Goal: Transaction & Acquisition: Purchase product/service

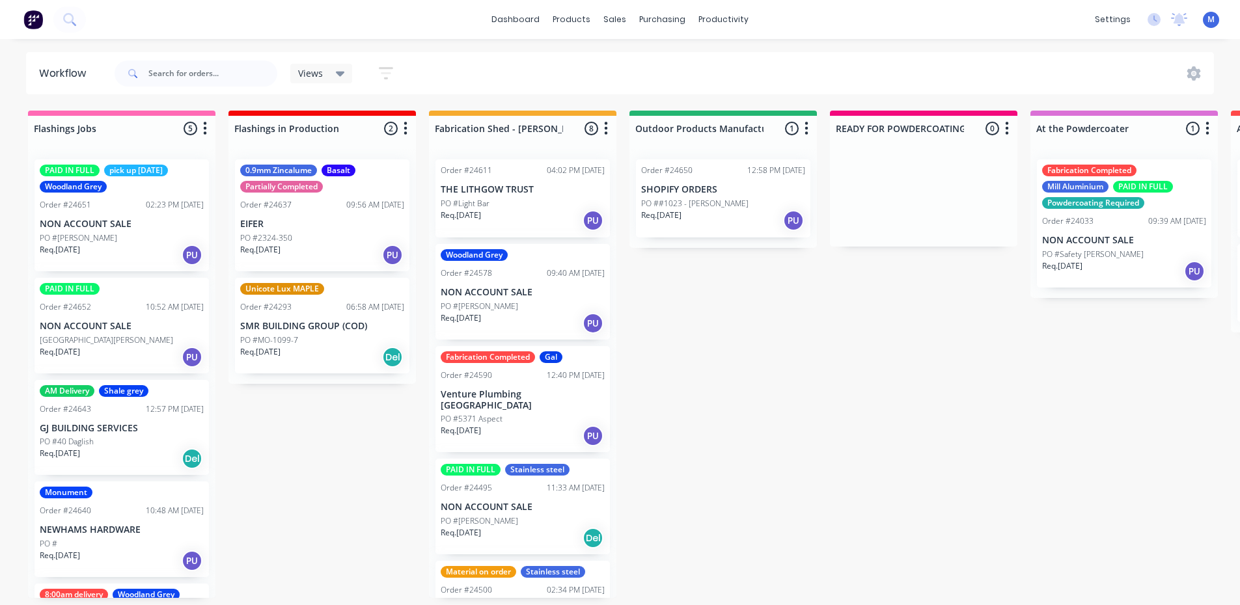
scroll to position [3, 0]
click at [118, 223] on p "NON ACCOUNT SALE" at bounding box center [122, 224] width 164 height 11
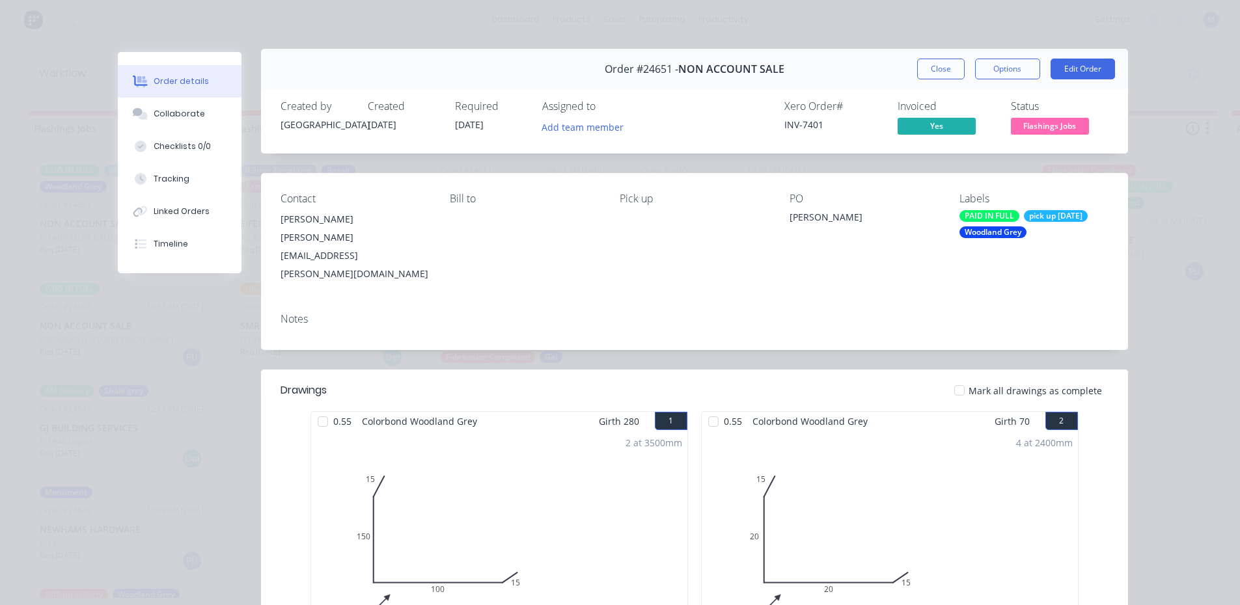
scroll to position [0, 0]
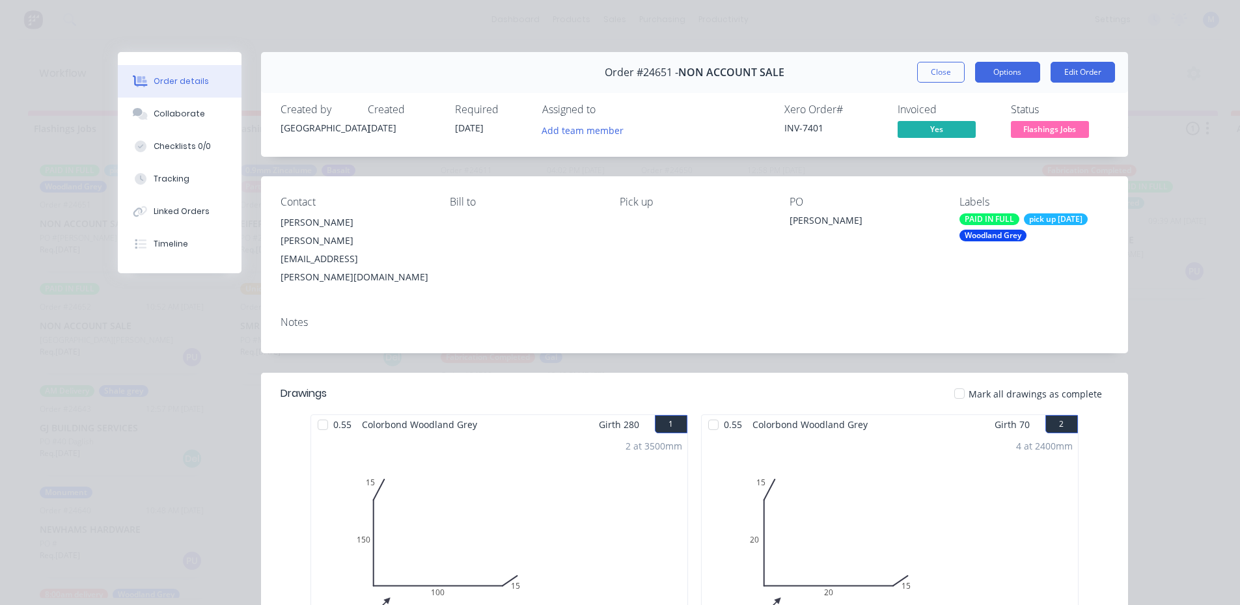
click at [985, 71] on button "Options" at bounding box center [1007, 72] width 65 height 21
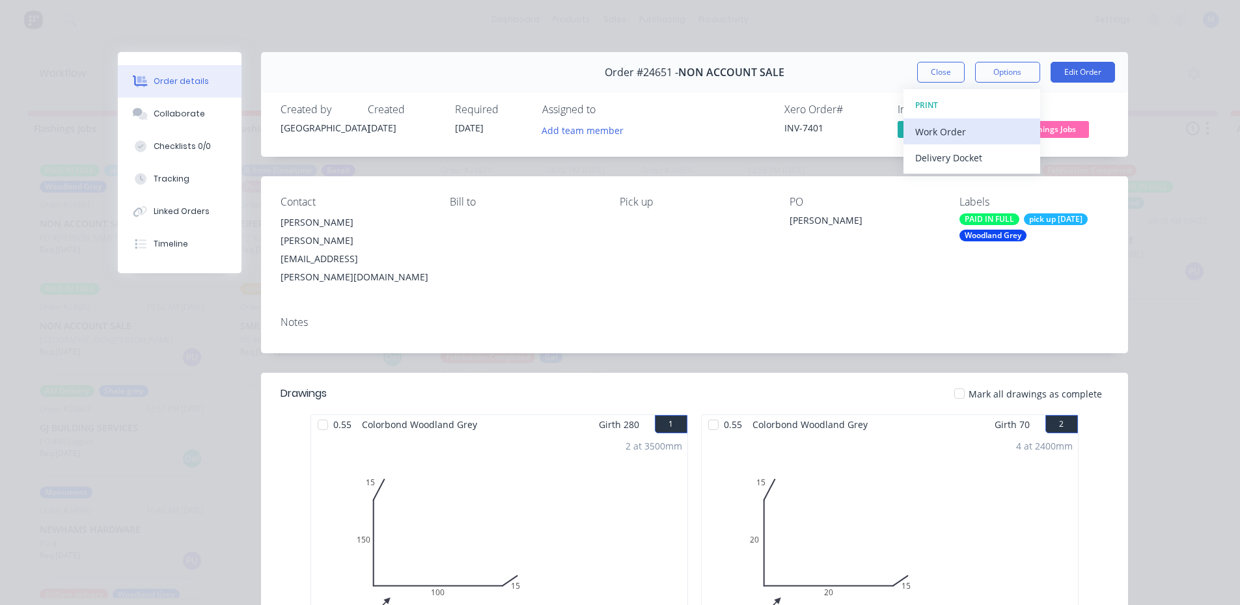
click at [968, 139] on div "Work Order" at bounding box center [971, 131] width 113 height 19
click at [969, 159] on div "Standard" at bounding box center [971, 157] width 113 height 19
click at [923, 76] on button "Close" at bounding box center [941, 72] width 48 height 21
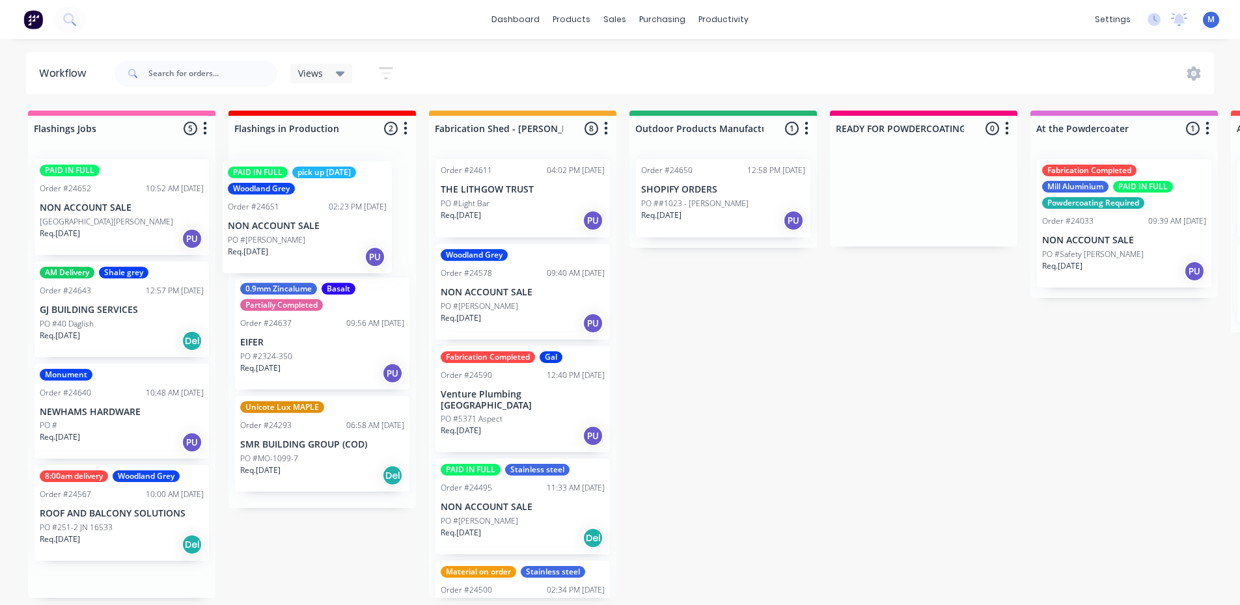
drag, startPoint x: 137, startPoint y: 241, endPoint x: 331, endPoint y: 246, distance: 193.3
click at [101, 535] on div "Req. [DATE] Del" at bounding box center [122, 545] width 164 height 22
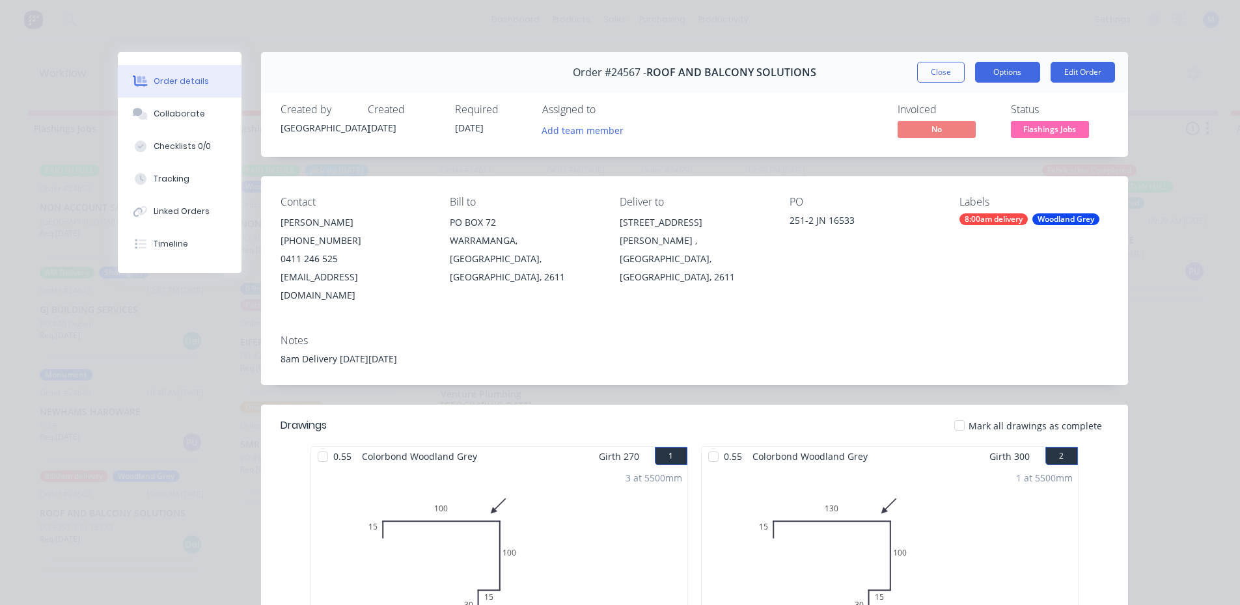
click at [985, 75] on button "Options" at bounding box center [1007, 72] width 65 height 21
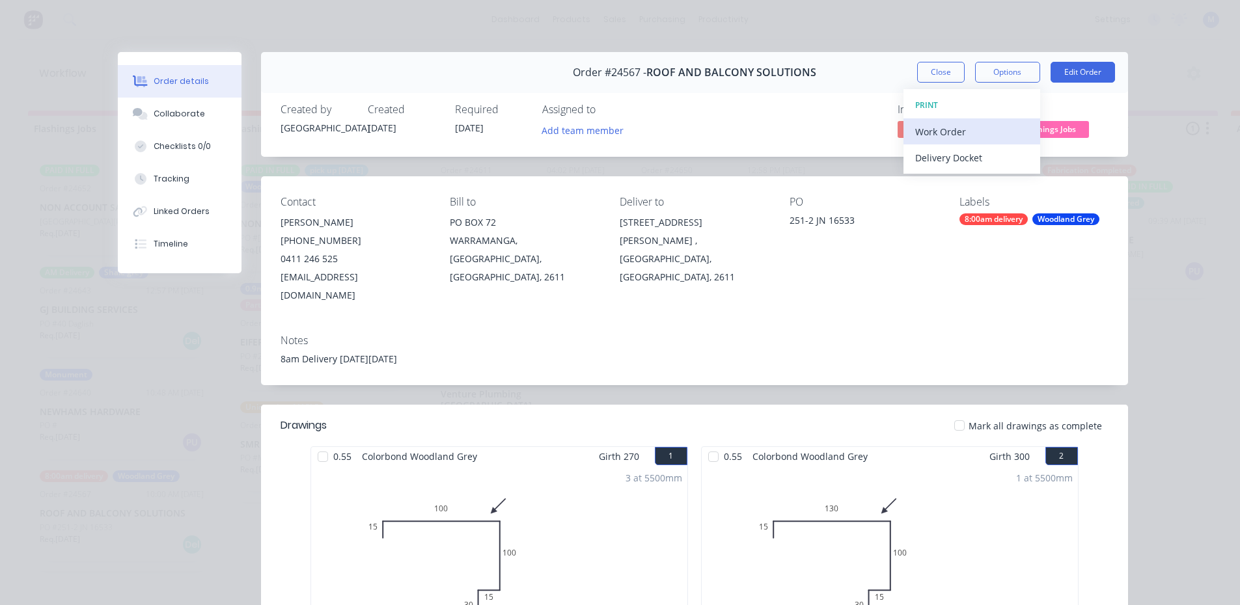
click at [975, 128] on div "Work Order" at bounding box center [971, 131] width 113 height 19
click at [968, 161] on div "Standard" at bounding box center [971, 157] width 113 height 19
drag, startPoint x: 944, startPoint y: 66, endPoint x: 113, endPoint y: 202, distance: 842.1
click at [944, 66] on button "Close" at bounding box center [941, 72] width 48 height 21
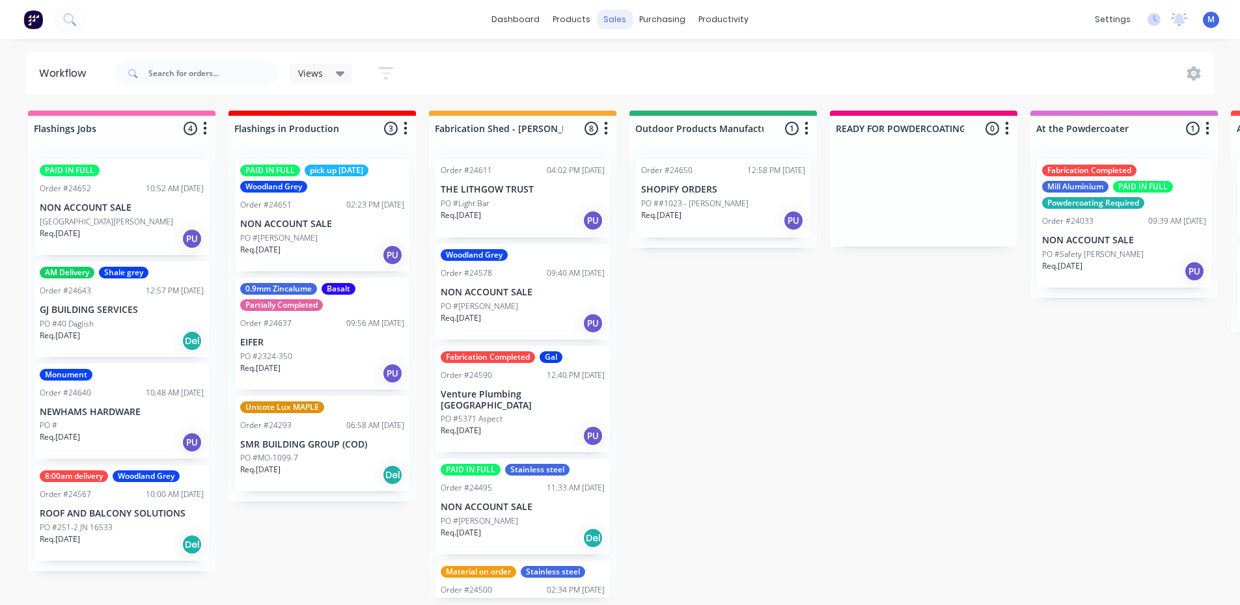
click at [613, 18] on div "sales" at bounding box center [615, 20] width 36 height 20
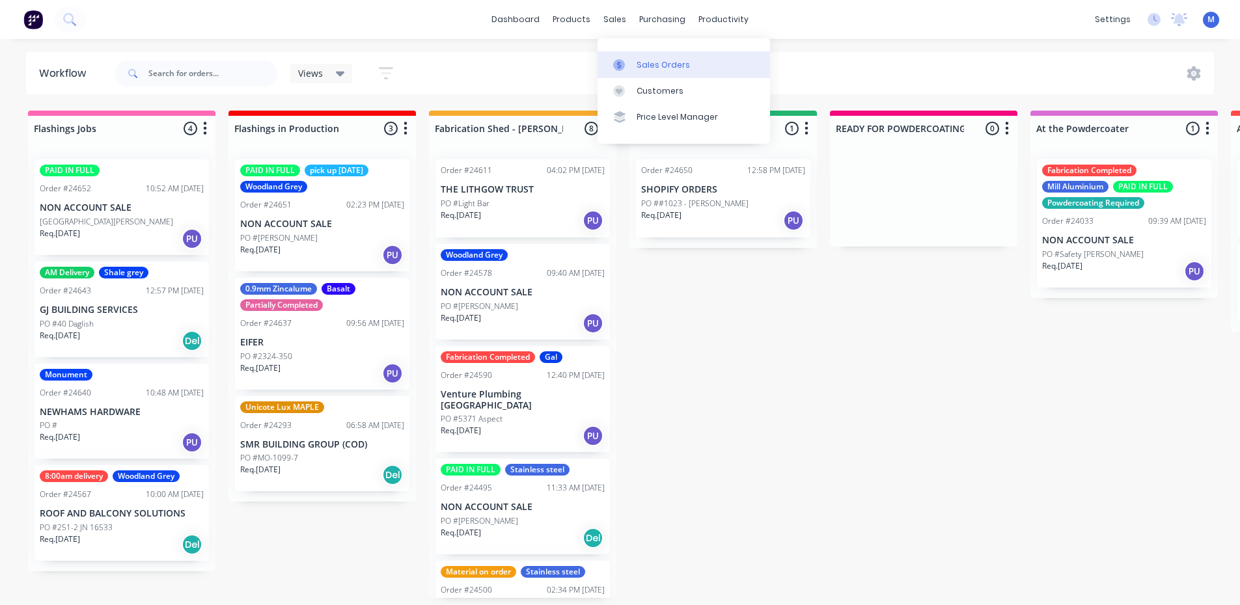
click at [686, 63] on link "Sales Orders" at bounding box center [683, 64] width 172 height 26
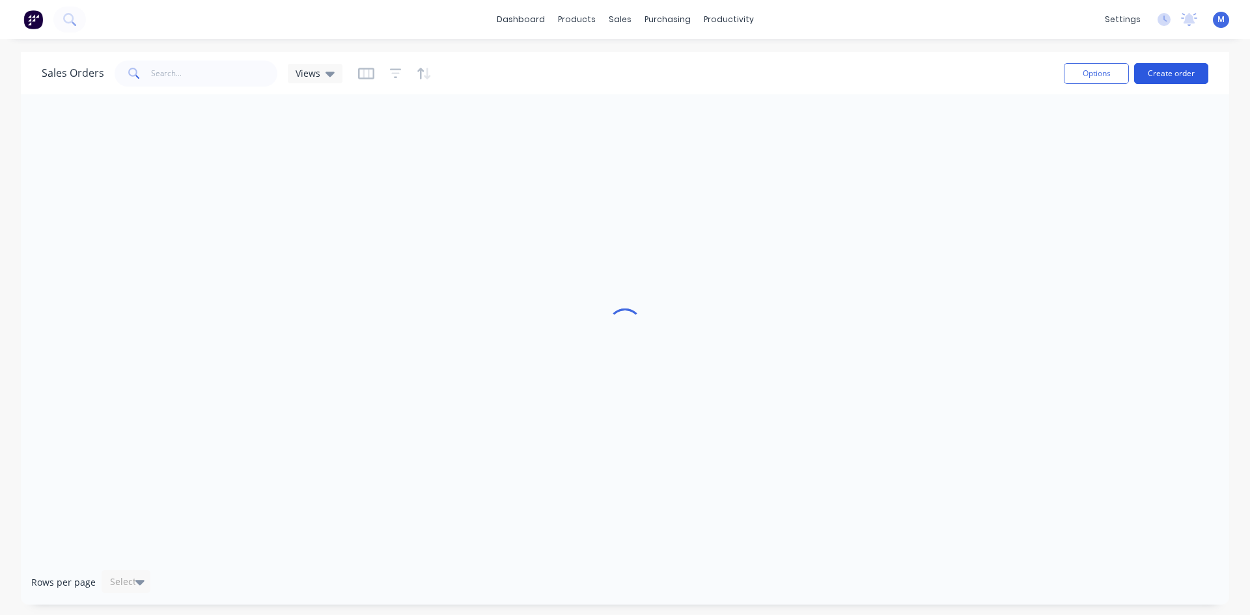
click at [1173, 74] on button "Create order" at bounding box center [1171, 73] width 74 height 21
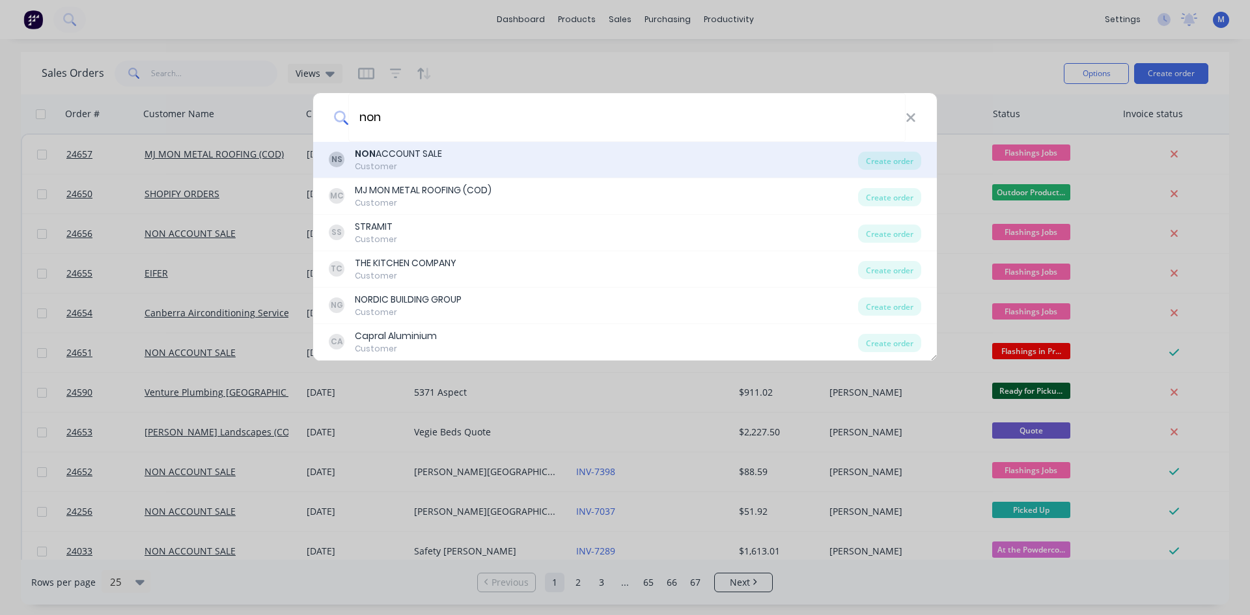
type input "non"
click at [418, 157] on div "NON ACCOUNT SALE" at bounding box center [398, 154] width 87 height 14
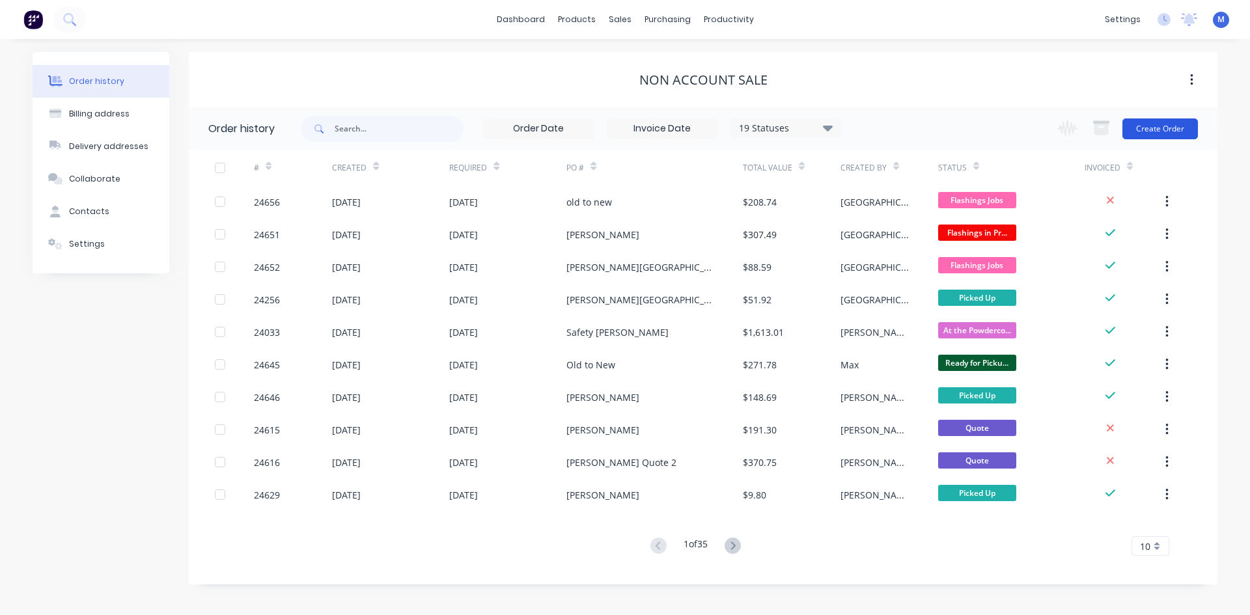
click at [1153, 122] on button "Create Order" at bounding box center [1159, 128] width 75 height 21
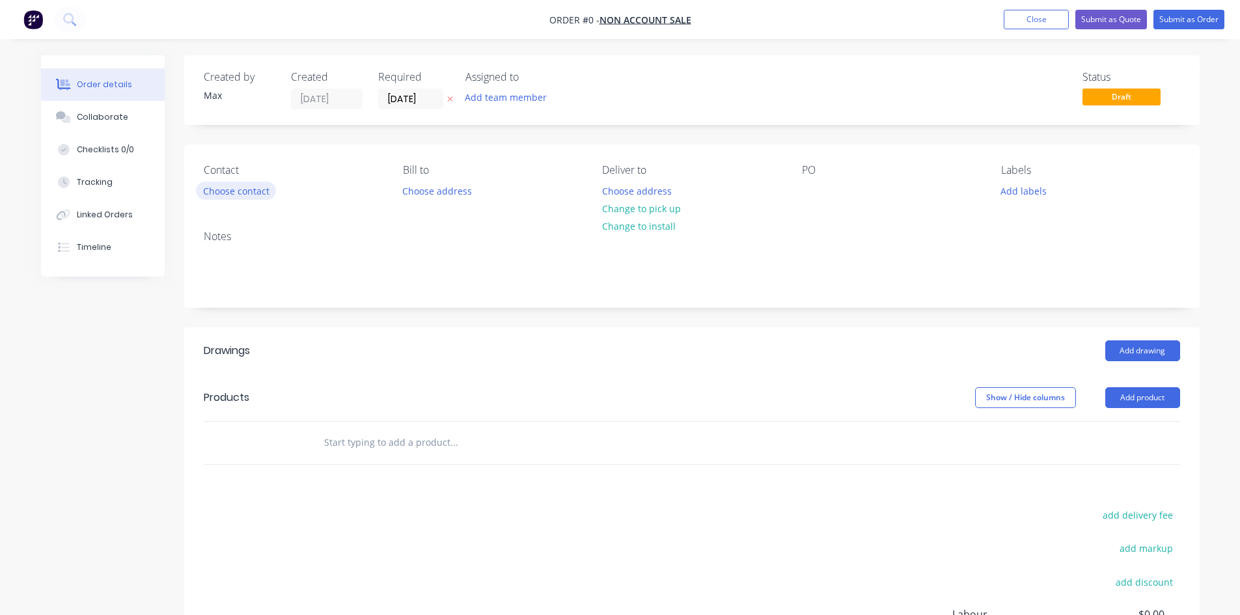
click at [258, 193] on button "Choose contact" at bounding box center [236, 191] width 80 height 18
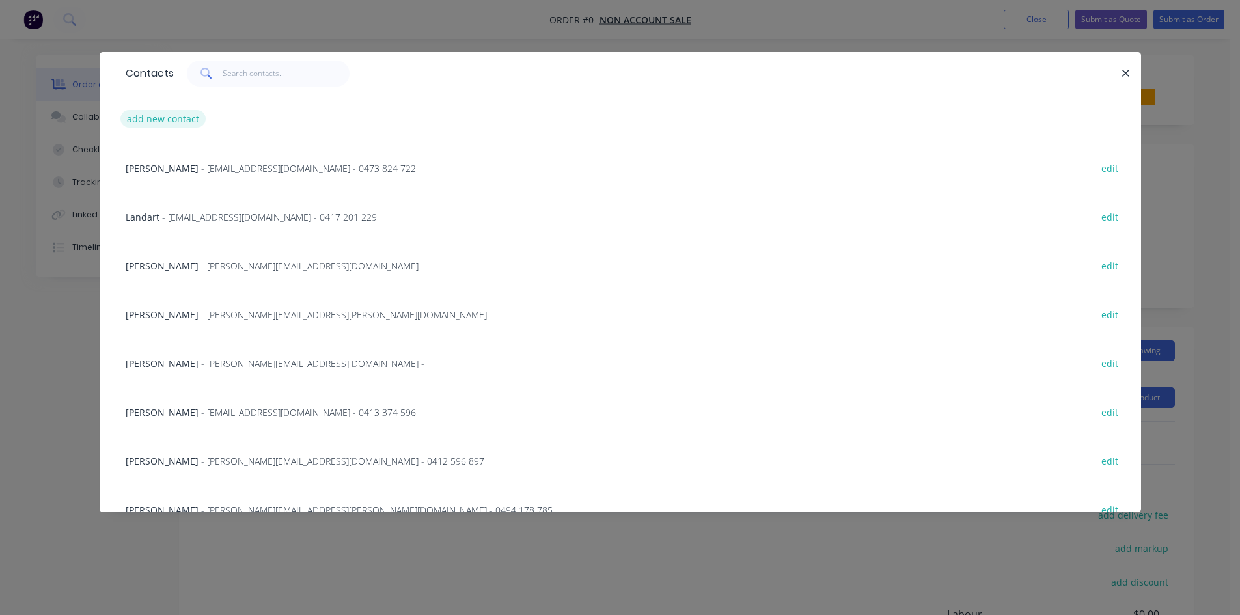
click at [179, 120] on button "add new contact" at bounding box center [163, 119] width 86 height 18
select select "AU"
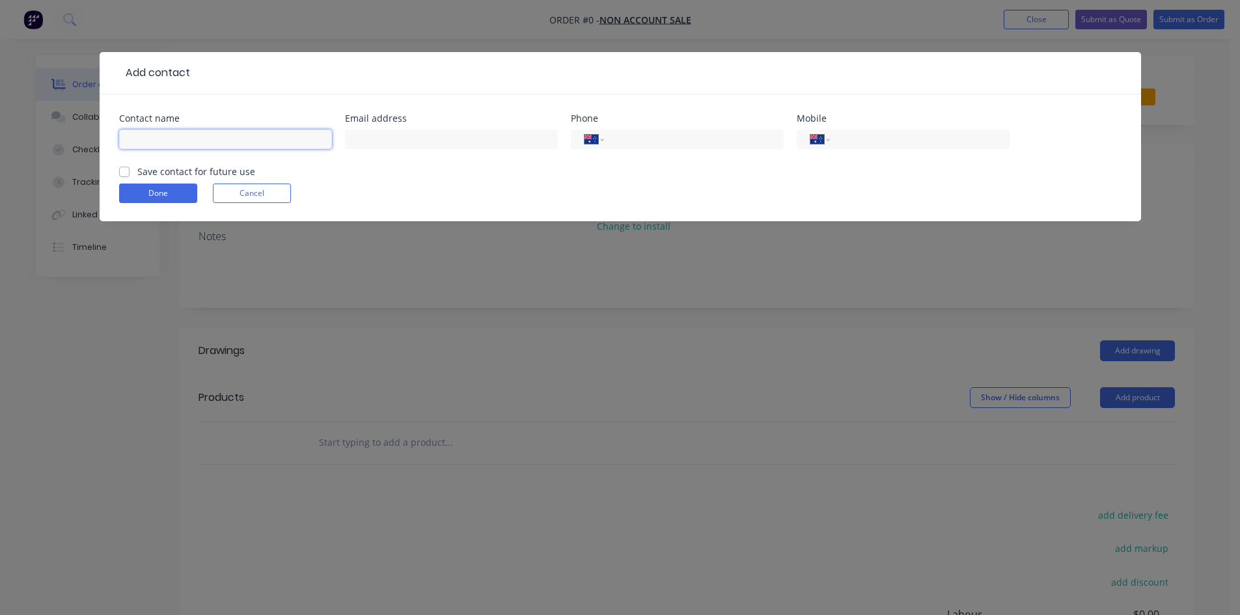
drag, startPoint x: 210, startPoint y: 141, endPoint x: 302, endPoint y: 49, distance: 130.2
click at [210, 141] on input "text" at bounding box center [225, 140] width 213 height 20
type input "[PERSON_NAME] - AEJ Landscaping"
click at [396, 144] on input "text" at bounding box center [451, 140] width 213 height 20
type input "[EMAIL_ADDRESS][DOMAIN_NAME]"
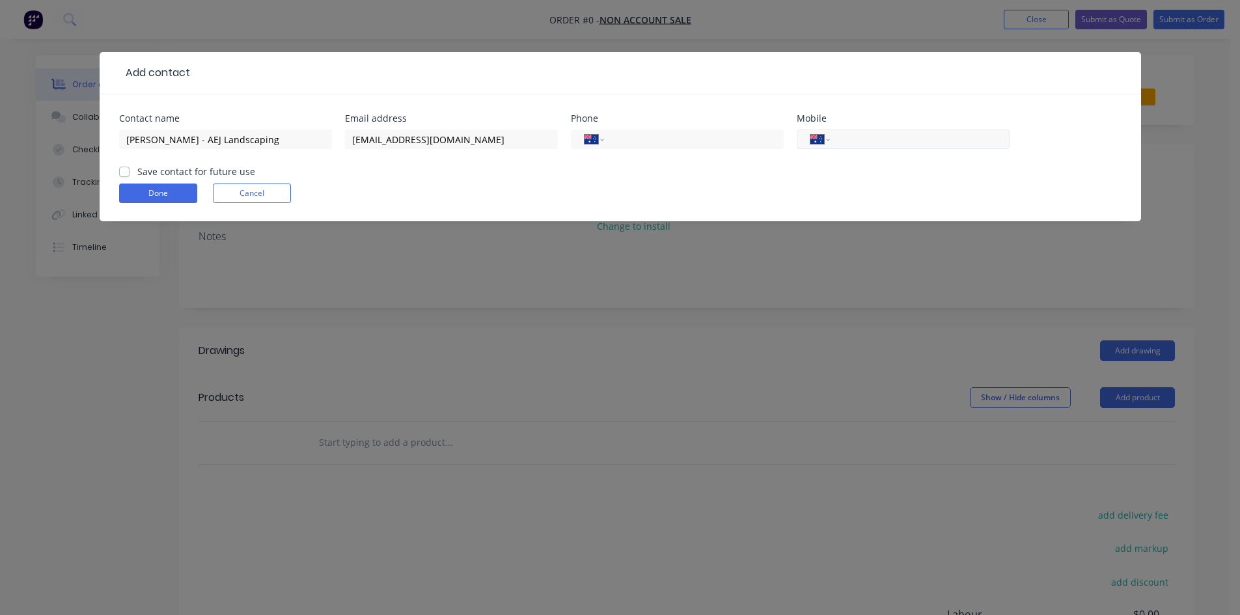
click at [853, 143] on input "tel" at bounding box center [917, 139] width 156 height 15
type input "0411 421 083"
click at [137, 171] on label "Save contact for future use" at bounding box center [196, 172] width 118 height 14
click at [124, 171] on input "Save contact for future use" at bounding box center [124, 171] width 10 height 12
checkbox input "true"
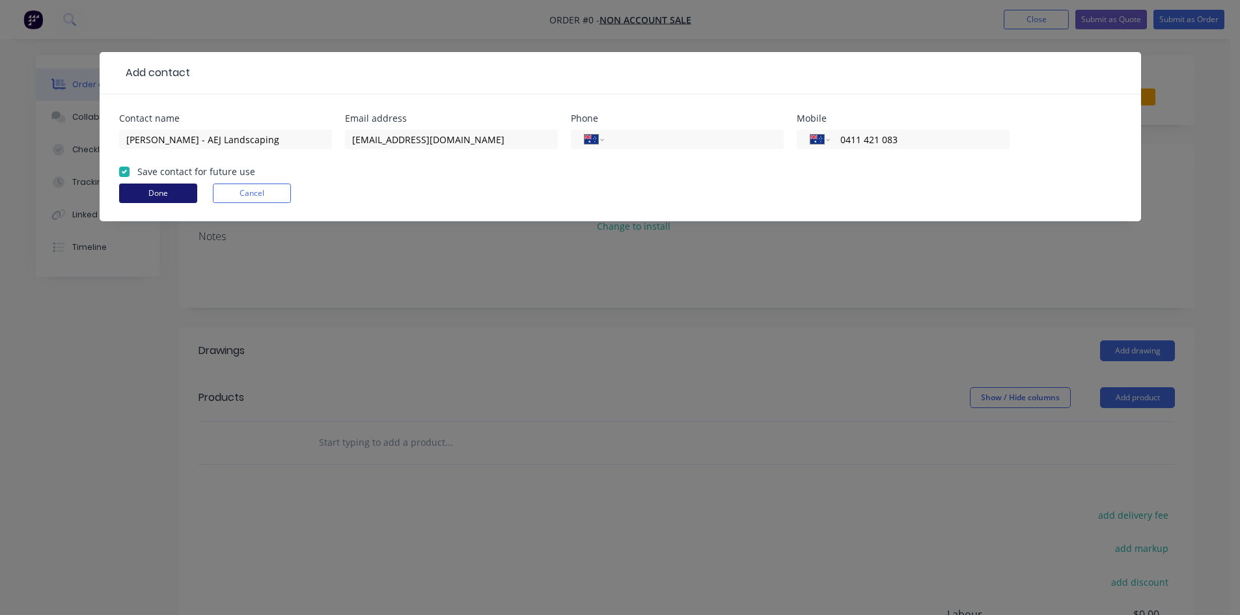
click at [143, 191] on button "Done" at bounding box center [158, 194] width 78 height 20
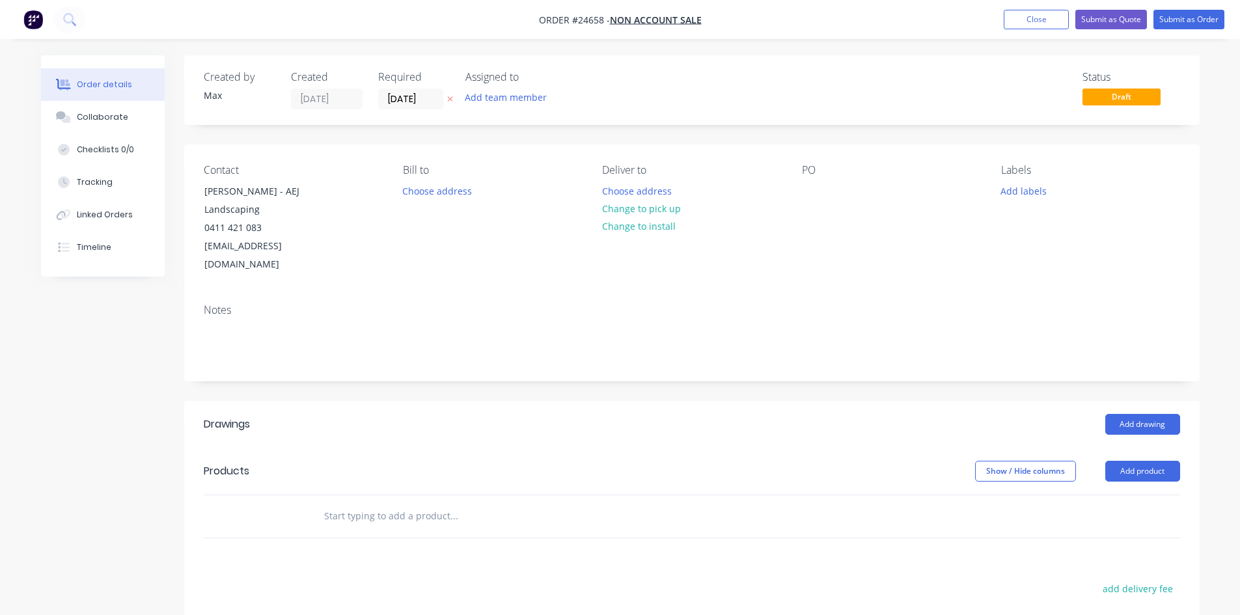
click at [659, 206] on button "Change to pick up" at bounding box center [641, 209] width 92 height 18
click at [810, 195] on div at bounding box center [812, 191] width 21 height 19
click at [815, 115] on div "Created by [PERSON_NAME] Created [DATE] Required [DATE] Assigned to Add team me…" at bounding box center [691, 90] width 1015 height 70
click at [1152, 414] on button "Add drawing" at bounding box center [1142, 424] width 75 height 21
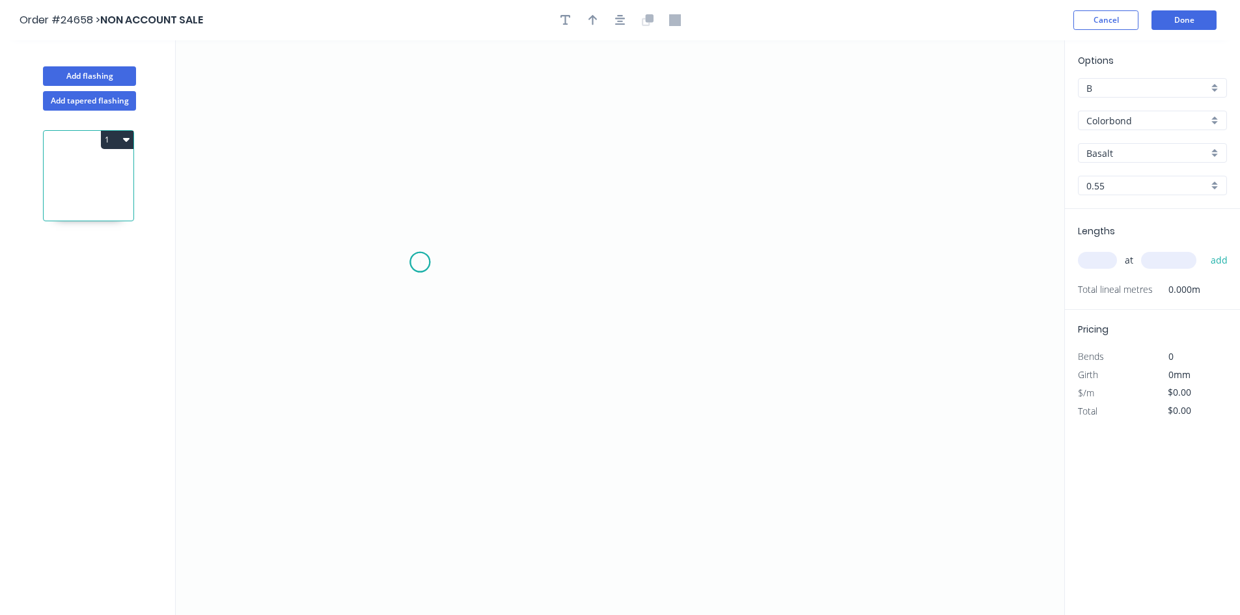
click at [420, 262] on icon "0" at bounding box center [620, 327] width 888 height 575
click at [809, 271] on icon "0" at bounding box center [620, 327] width 888 height 575
click at [607, 282] on rect at bounding box center [614, 276] width 26 height 18
click at [1128, 90] on input "B" at bounding box center [1147, 88] width 122 height 14
type input "$11.09"
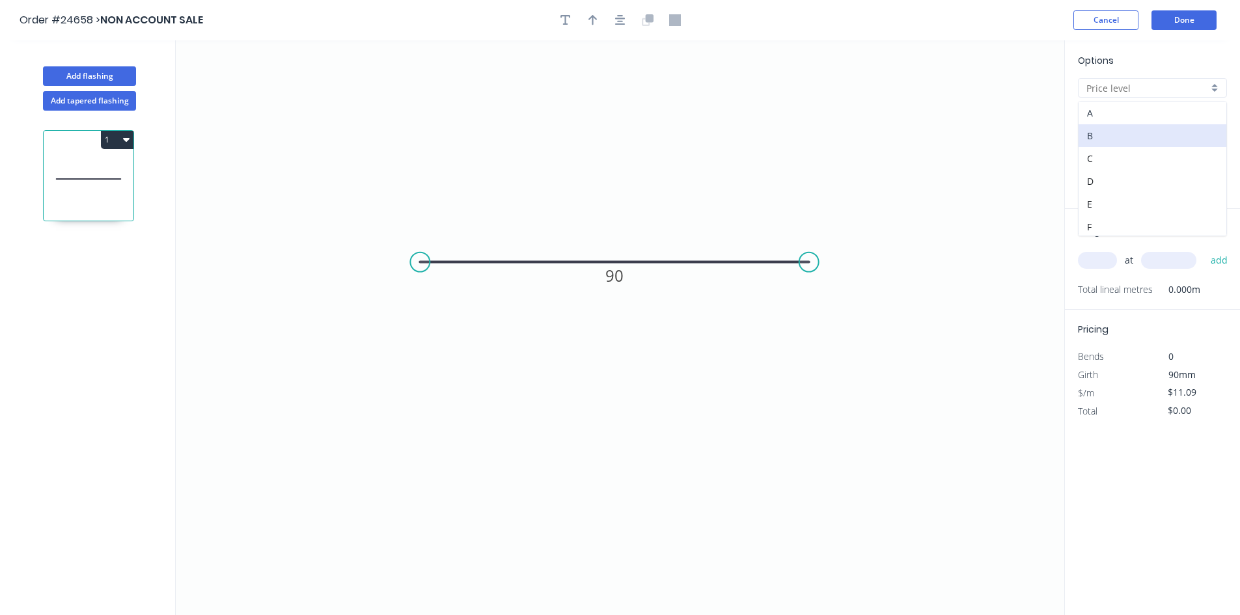
click at [1145, 107] on div "A" at bounding box center [1152, 113] width 148 height 23
type input "A"
type input "$13.05"
click at [1209, 117] on div "Colorbond" at bounding box center [1152, 121] width 149 height 20
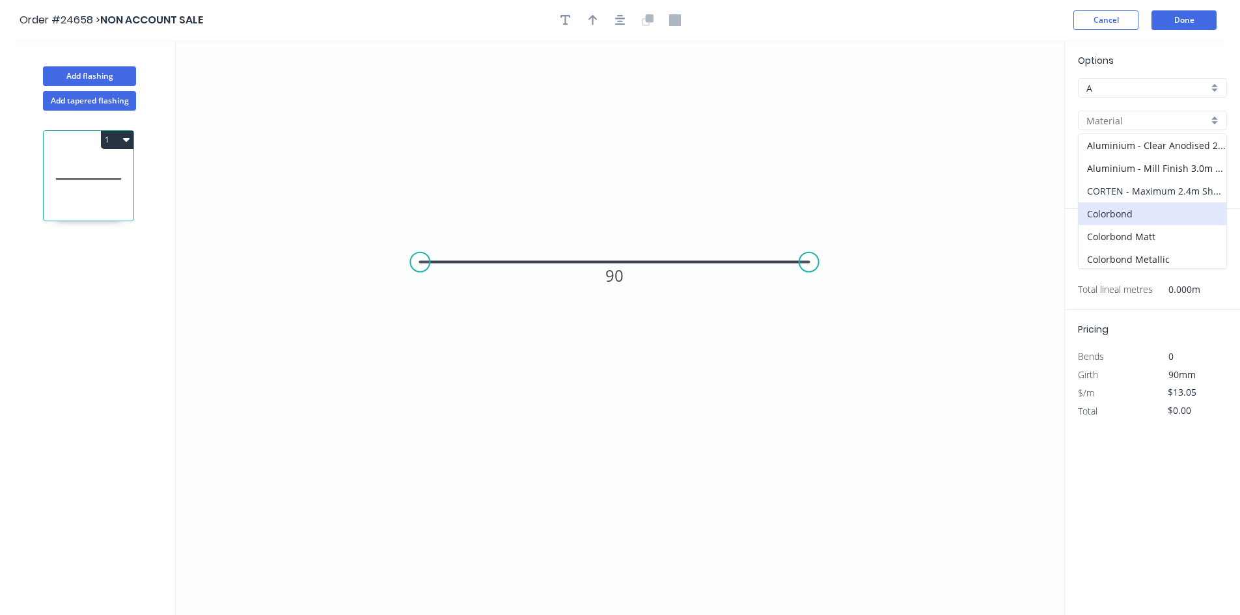
click at [1163, 187] on div "CORTEN - Maximum 2.4m Sheet" at bounding box center [1152, 191] width 148 height 23
type input "CORTEN - Maximum 2.4m Sheet"
type input "CORTEN"
type input "1.6"
type input "$14.45"
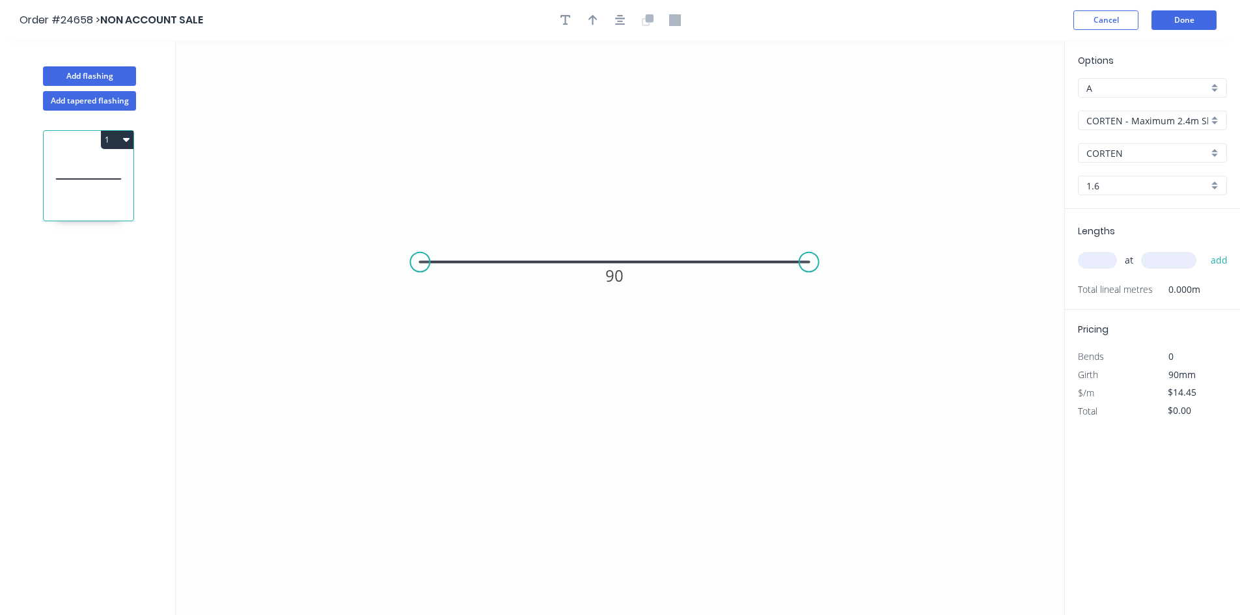
click at [1099, 257] on input "text" at bounding box center [1097, 260] width 39 height 17
type input "4"
type input "2400"
click at [1204, 249] on button "add" at bounding box center [1219, 260] width 31 height 22
type input "$138.72"
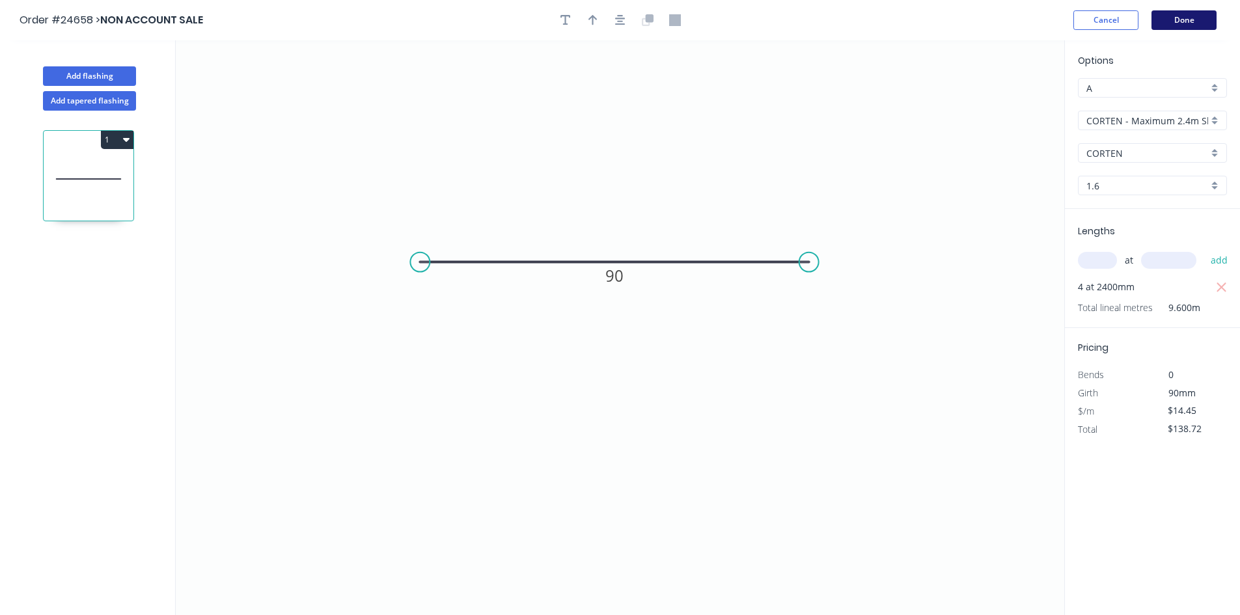
click at [1192, 21] on button "Done" at bounding box center [1183, 20] width 65 height 20
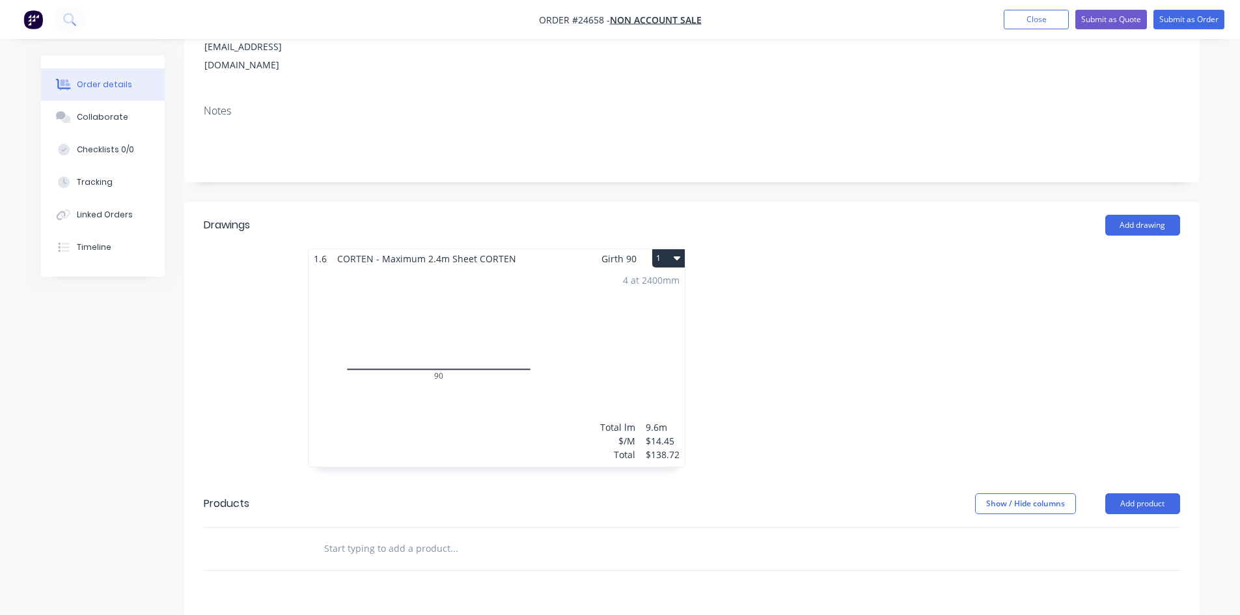
scroll to position [260, 0]
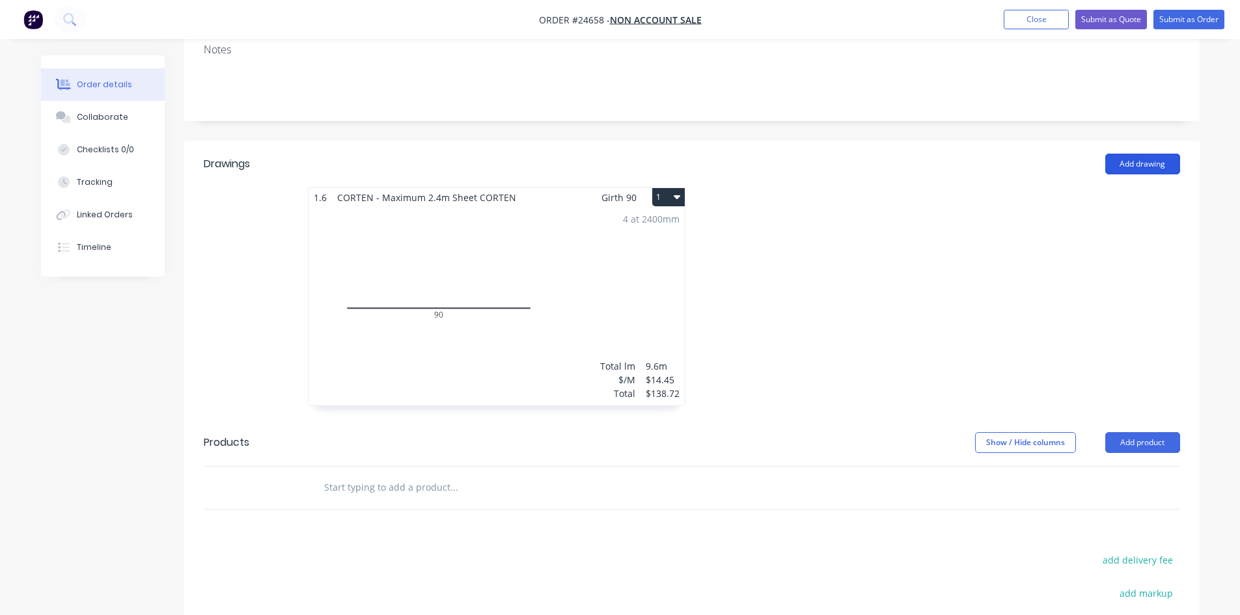
click at [1155, 154] on button "Add drawing" at bounding box center [1142, 164] width 75 height 21
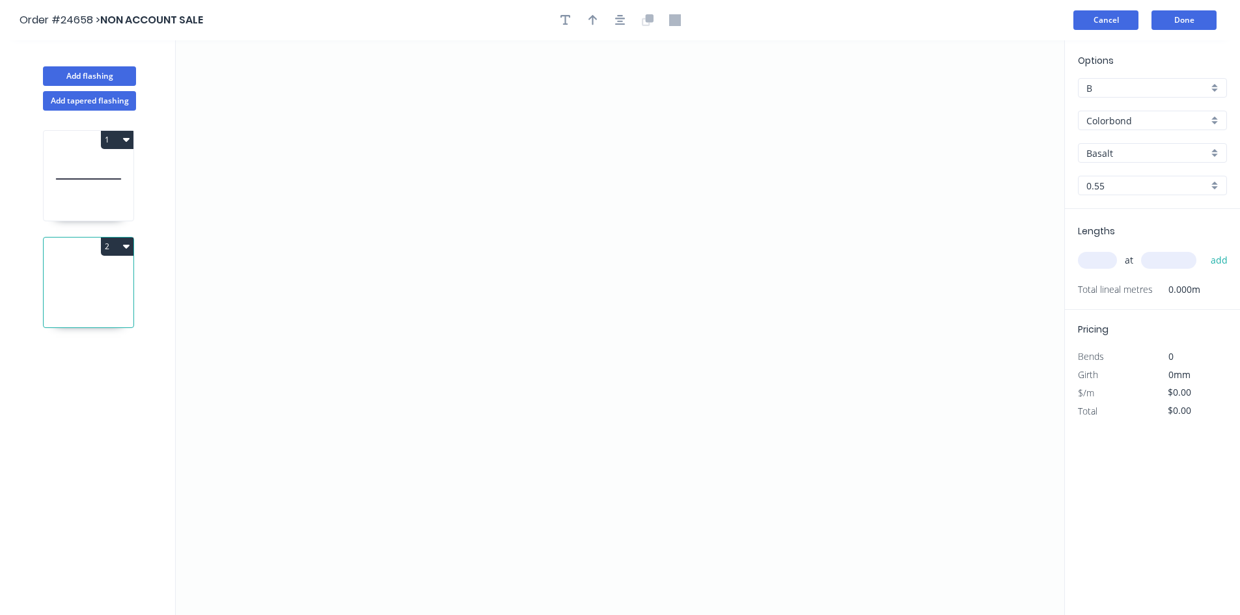
click at [1117, 18] on button "Cancel" at bounding box center [1105, 20] width 65 height 20
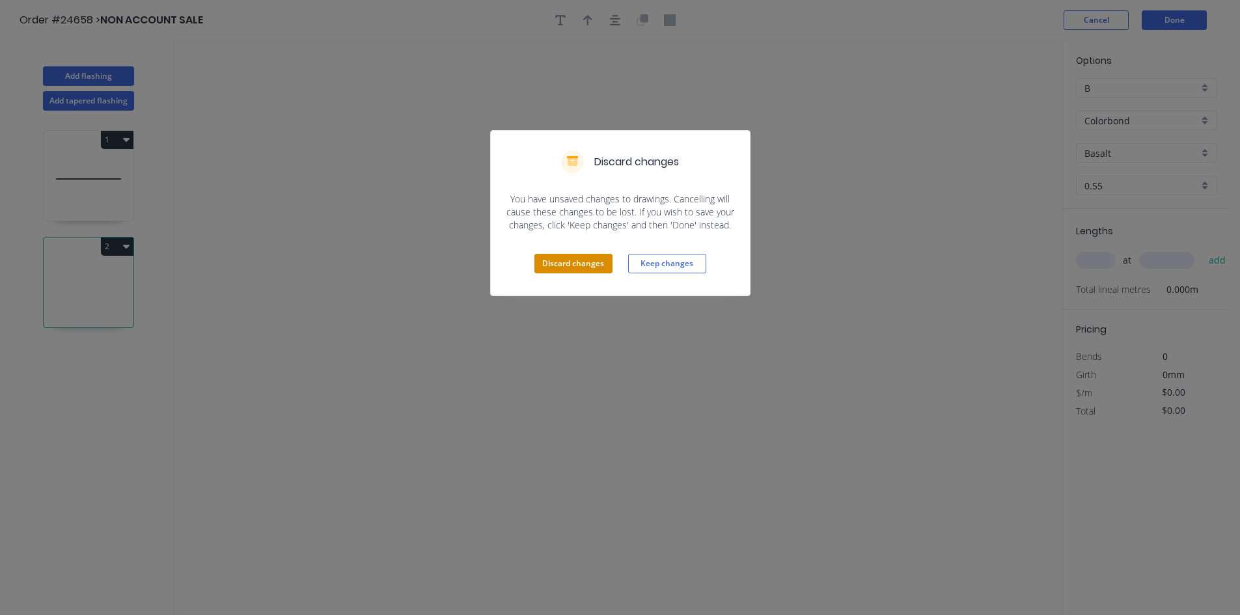
click at [559, 263] on button "Discard changes" at bounding box center [573, 264] width 78 height 20
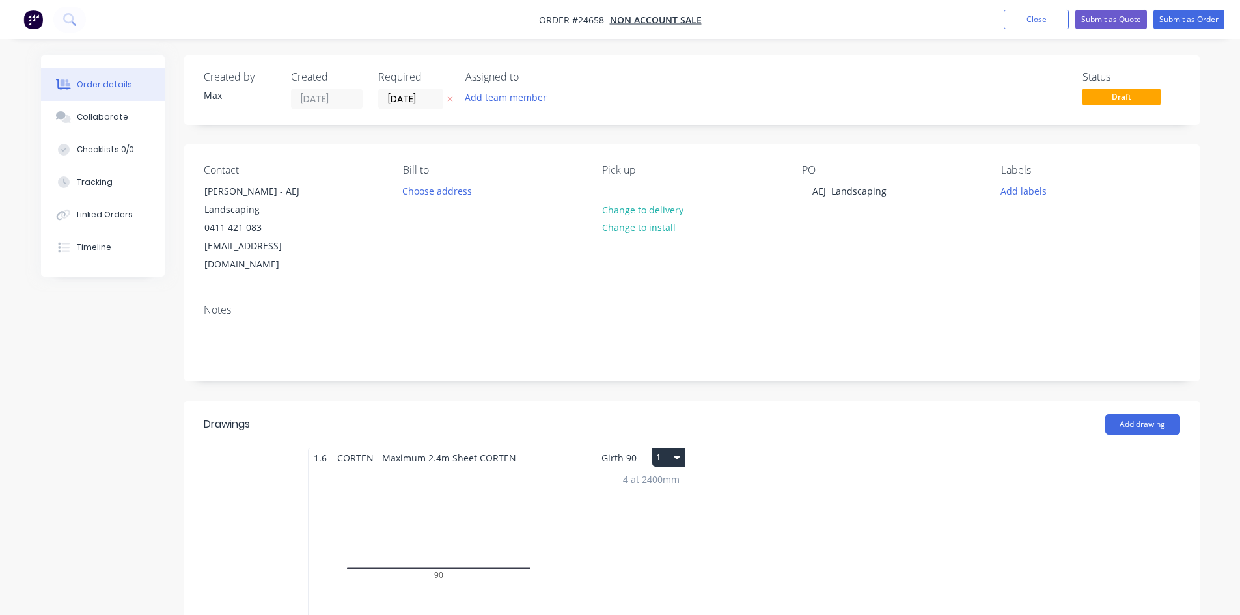
scroll to position [260, 0]
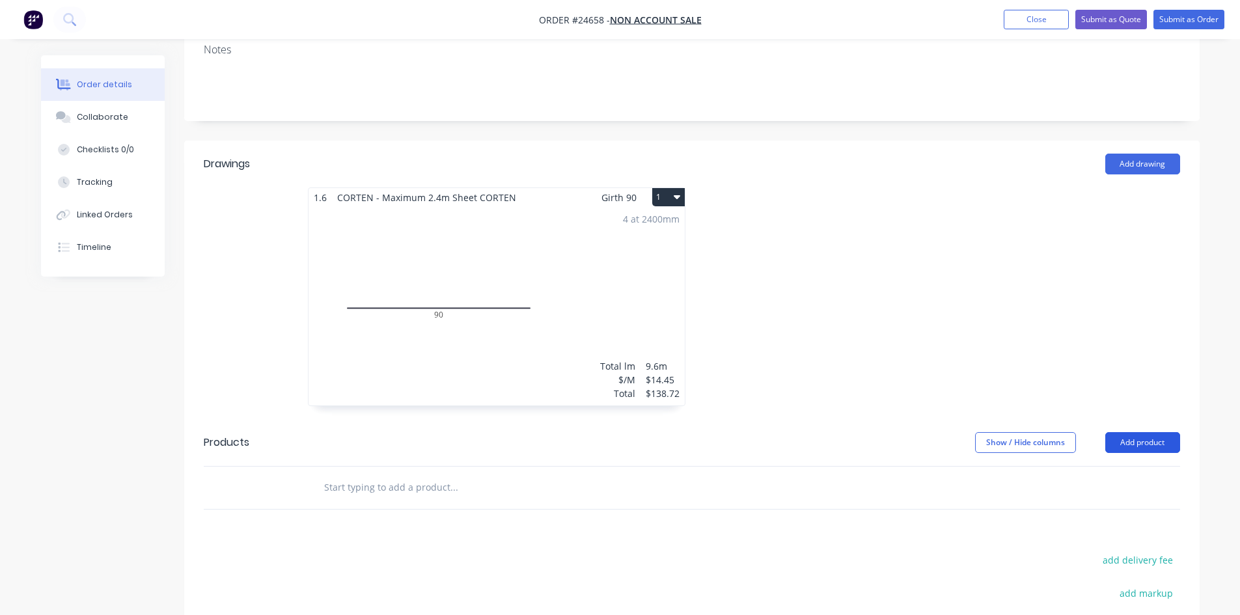
click at [1119, 432] on button "Add product" at bounding box center [1142, 442] width 75 height 21
click at [1117, 466] on div "Product catalogue" at bounding box center [1118, 475] width 100 height 19
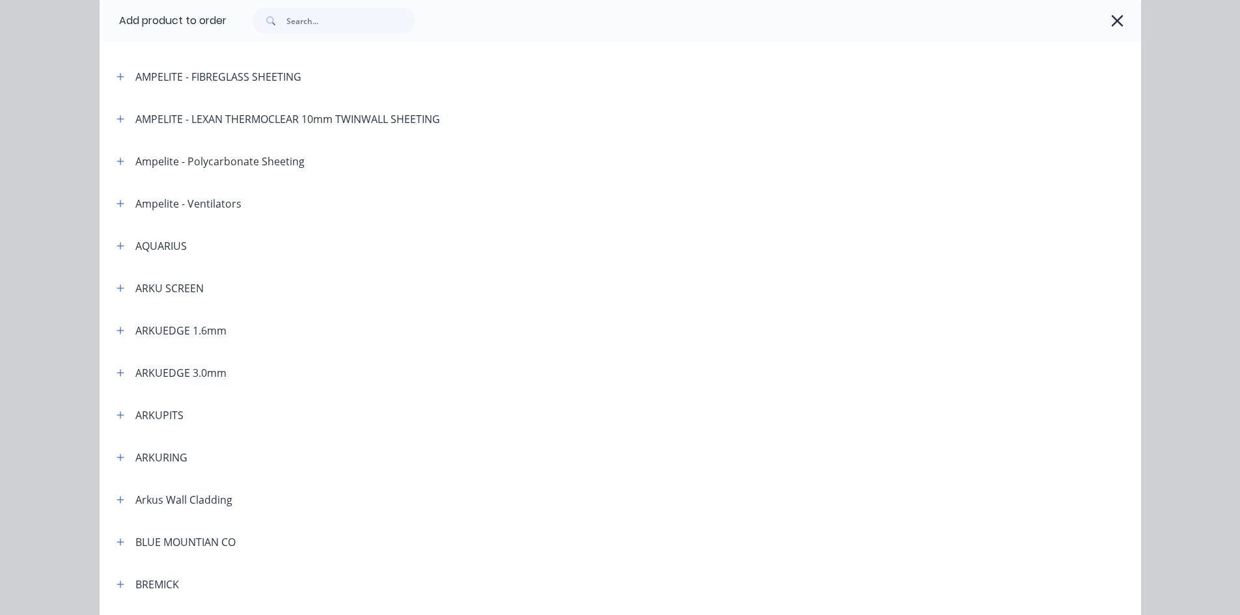
scroll to position [130, 0]
click at [116, 333] on icon "button" at bounding box center [120, 329] width 8 height 9
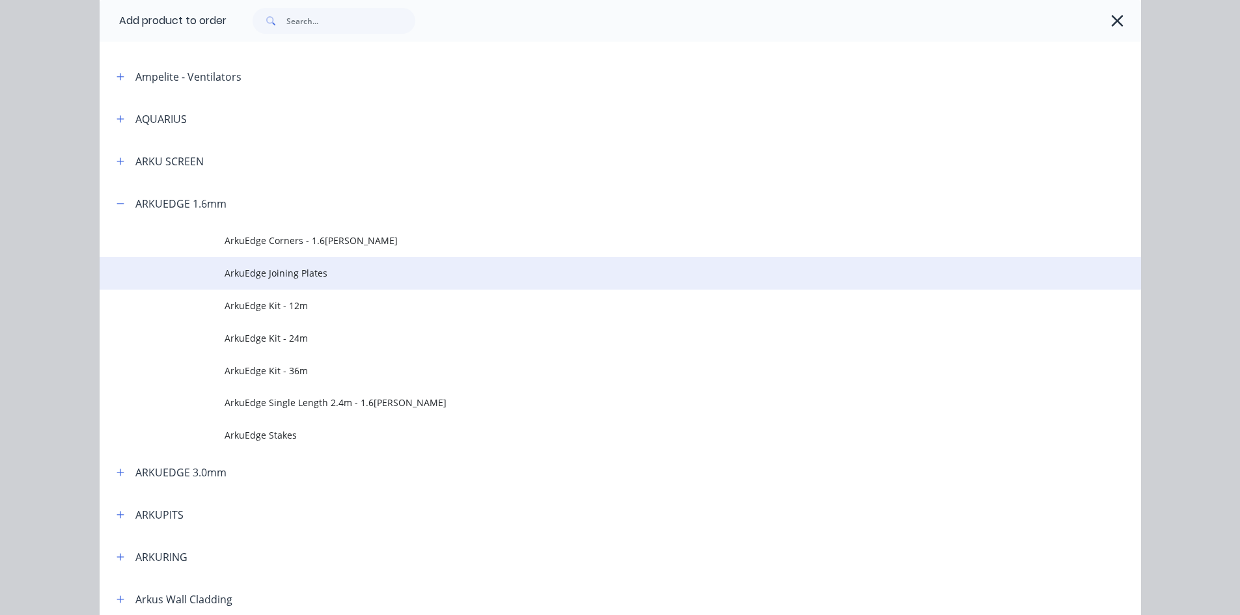
scroll to position [260, 0]
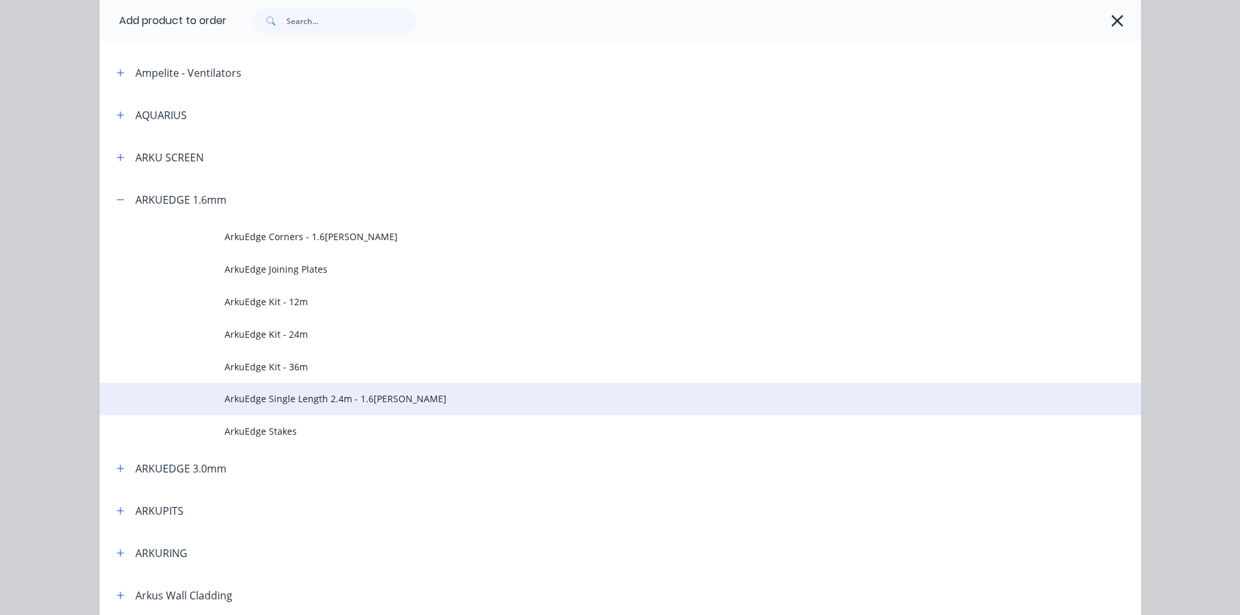
click at [430, 396] on span "ArkuEdge Single Length 2.4m - 1.6[PERSON_NAME]" at bounding box center [591, 399] width 733 height 14
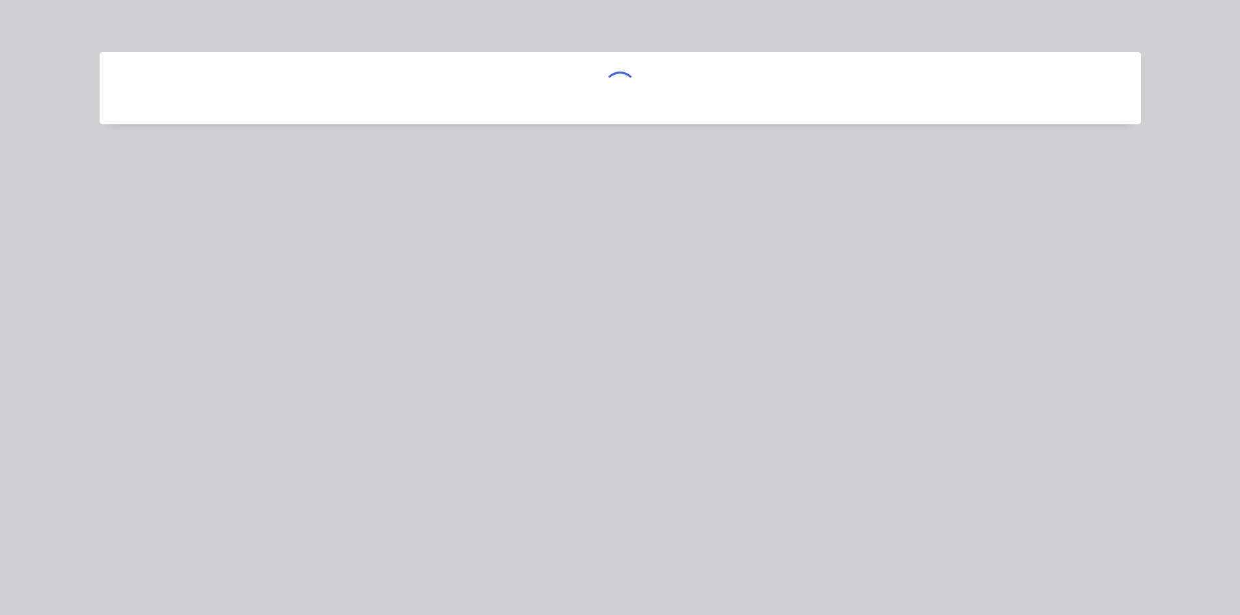
scroll to position [0, 0]
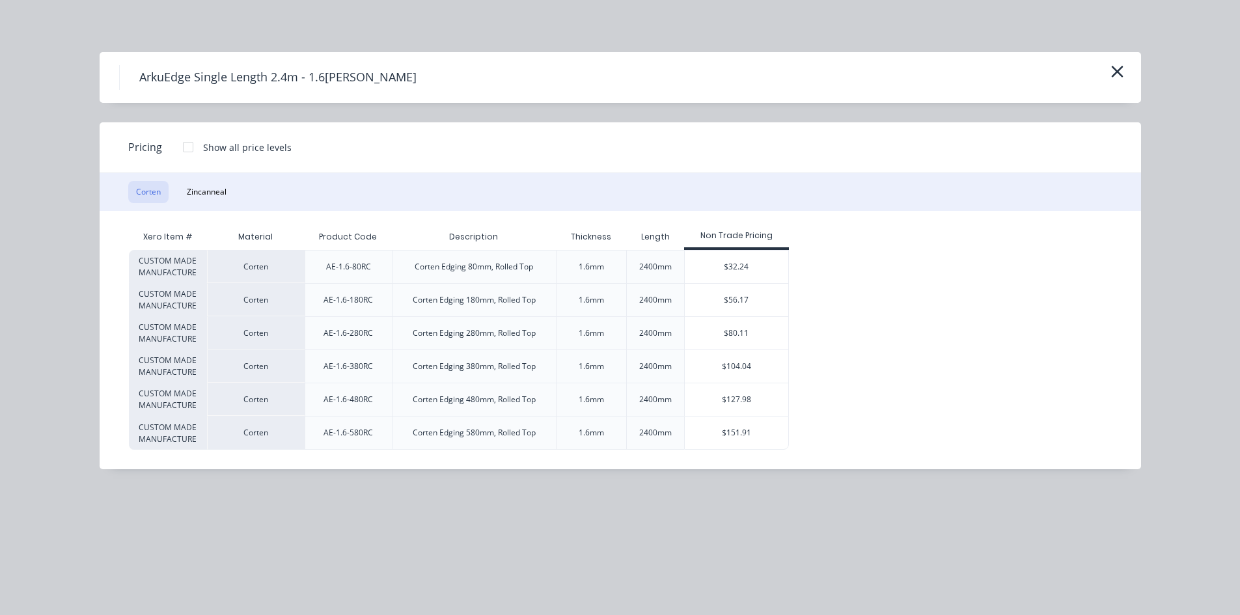
click at [187, 147] on div at bounding box center [188, 147] width 26 height 26
click at [859, 331] on div "$52.26" at bounding box center [832, 333] width 87 height 33
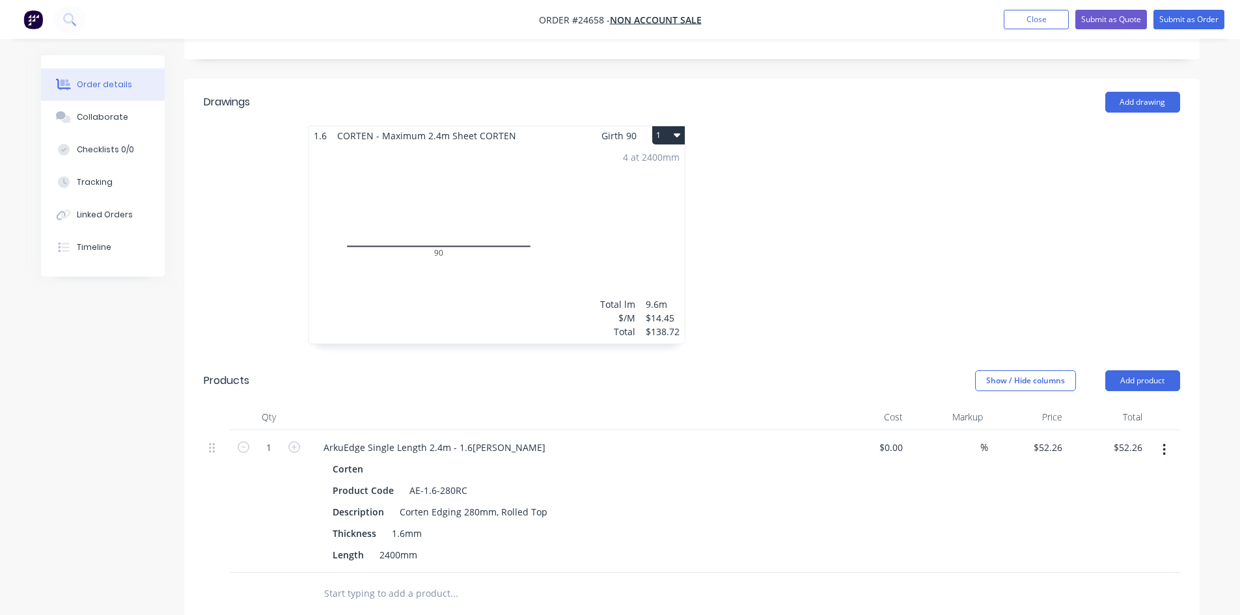
scroll to position [456, 0]
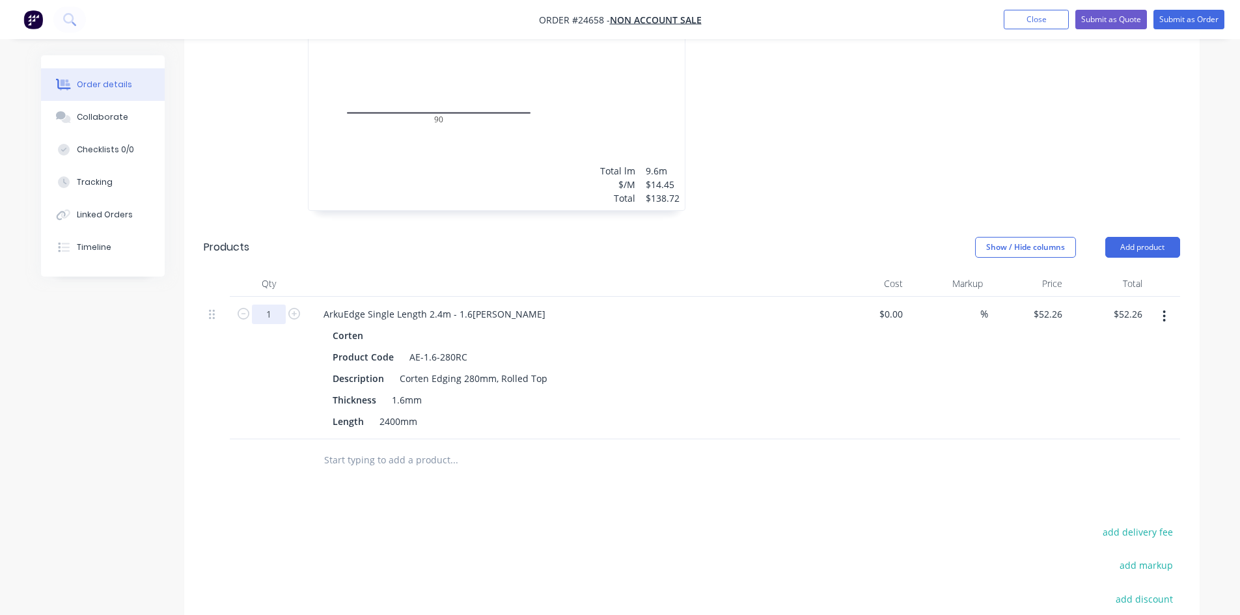
click at [267, 305] on input "1" at bounding box center [269, 315] width 34 height 20
type input "6"
type input "$313.56"
click at [368, 230] on header "Products Show / Hide columns Add product" at bounding box center [691, 247] width 1015 height 47
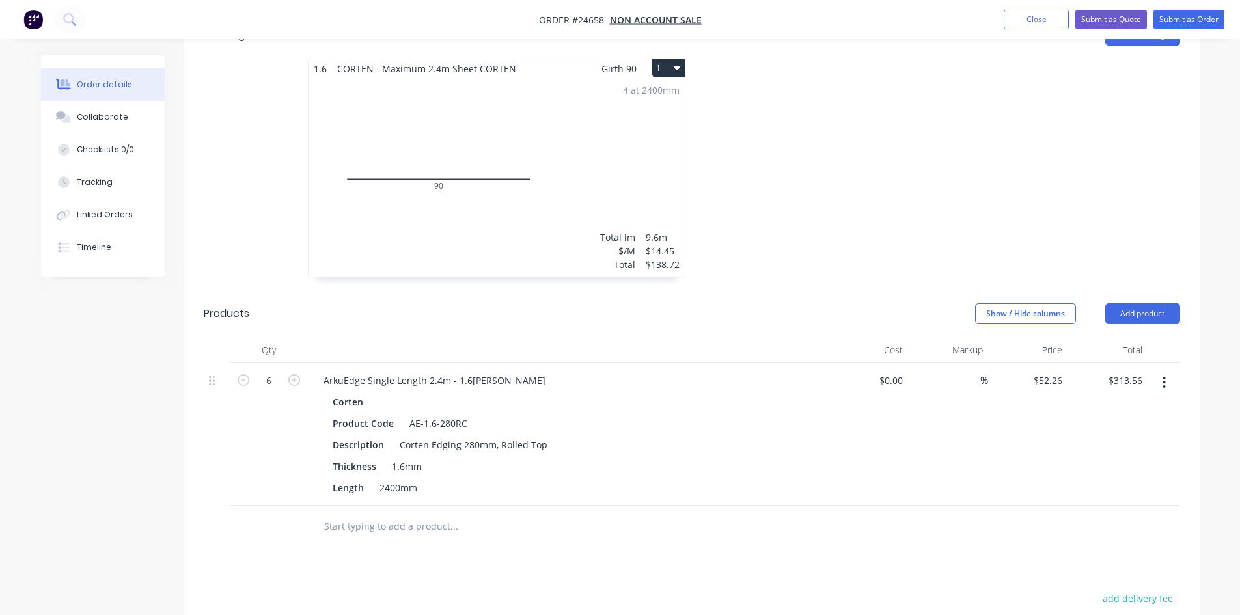
scroll to position [292, 0]
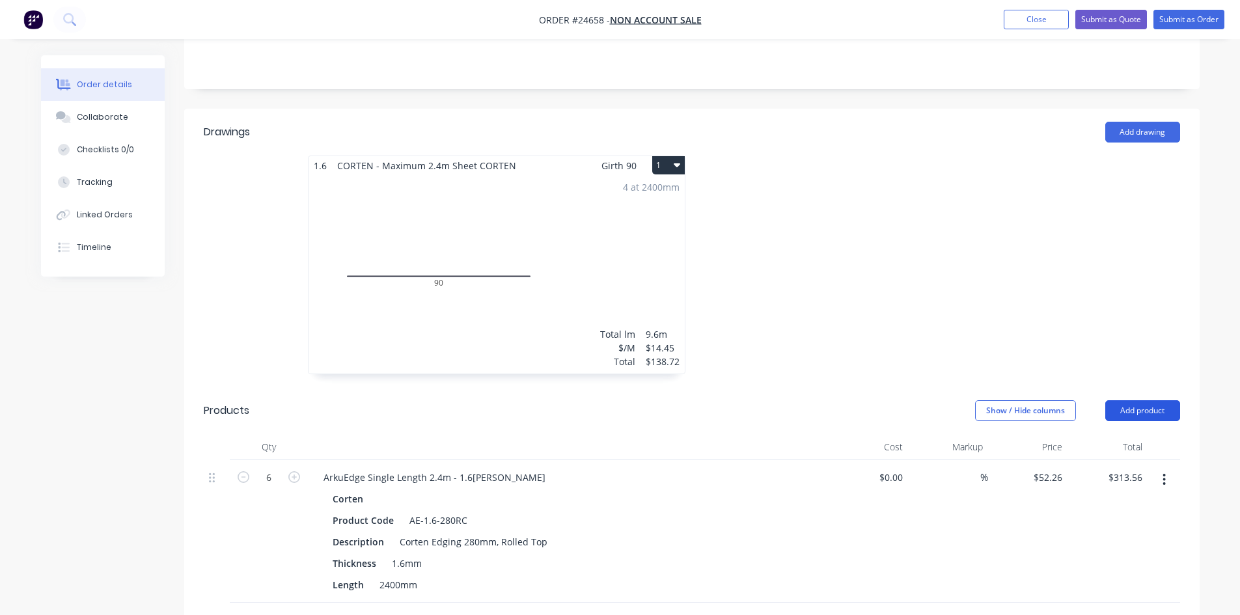
click at [1121, 400] on button "Add product" at bounding box center [1142, 410] width 75 height 21
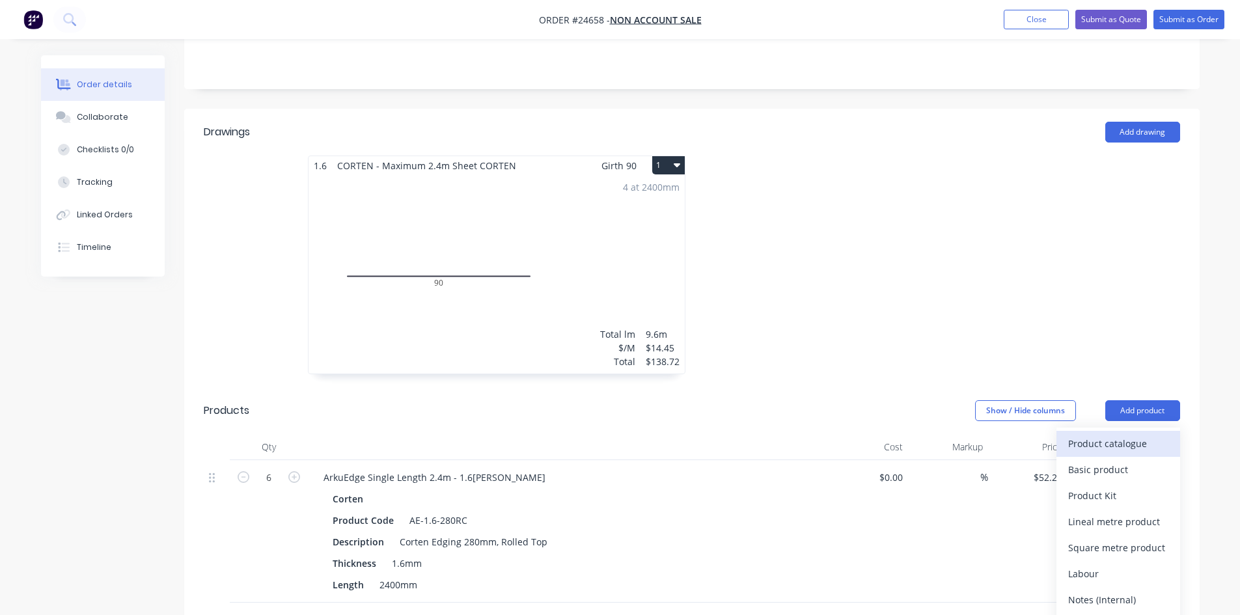
click at [1123, 434] on div "Product catalogue" at bounding box center [1118, 443] width 100 height 19
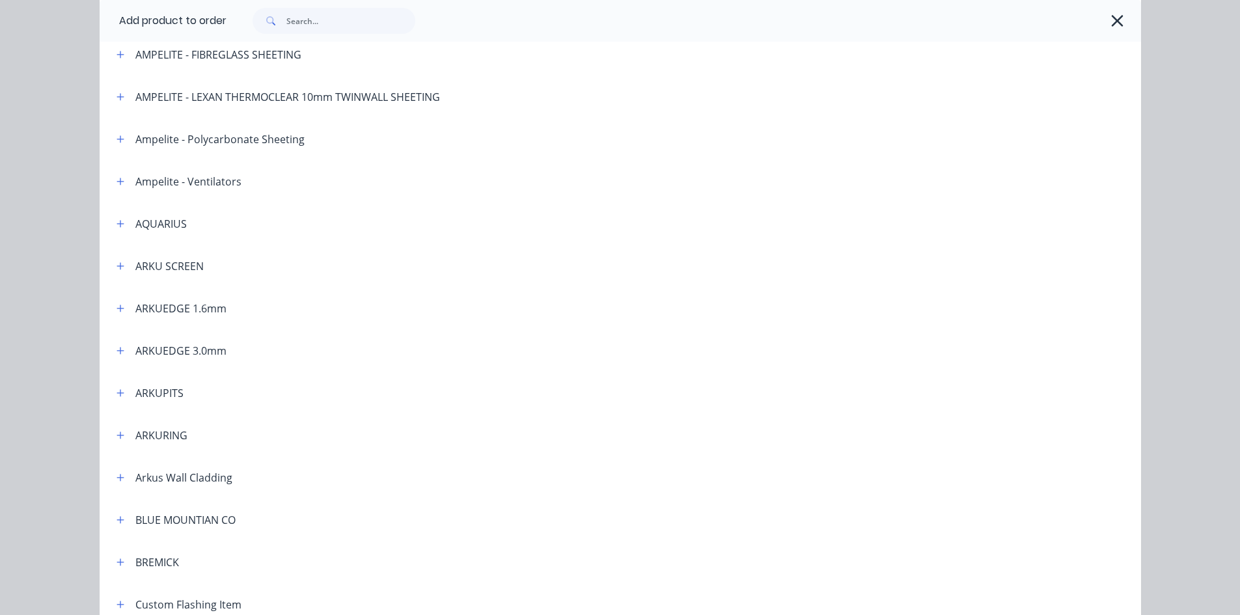
scroll to position [195, 0]
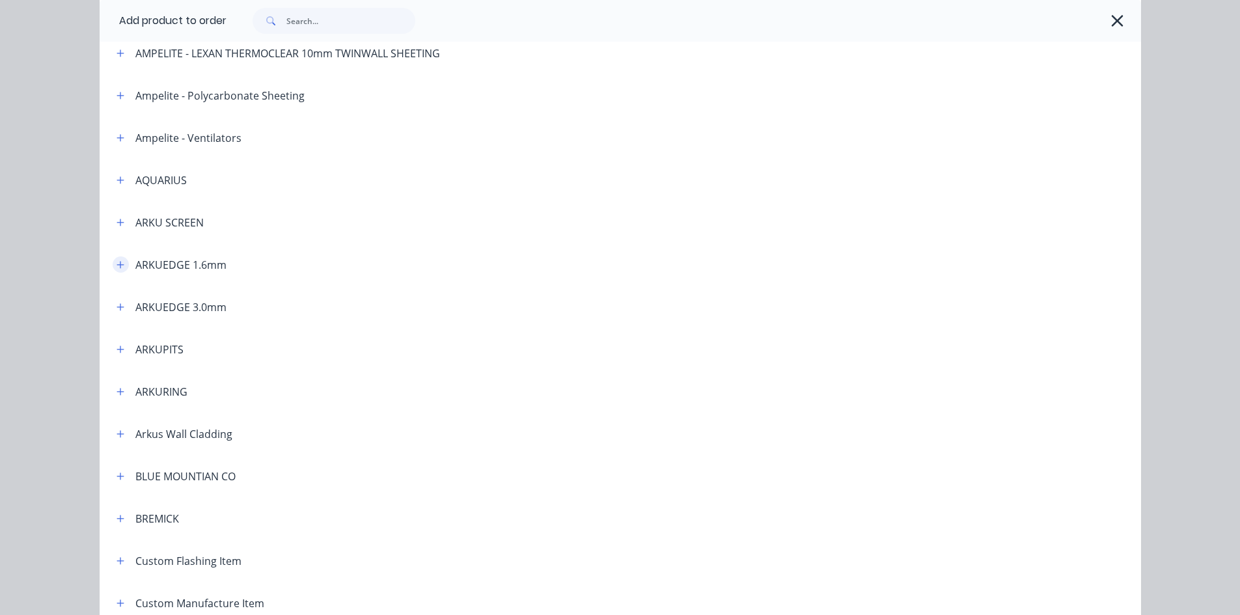
click at [121, 261] on button "button" at bounding box center [121, 264] width 16 height 16
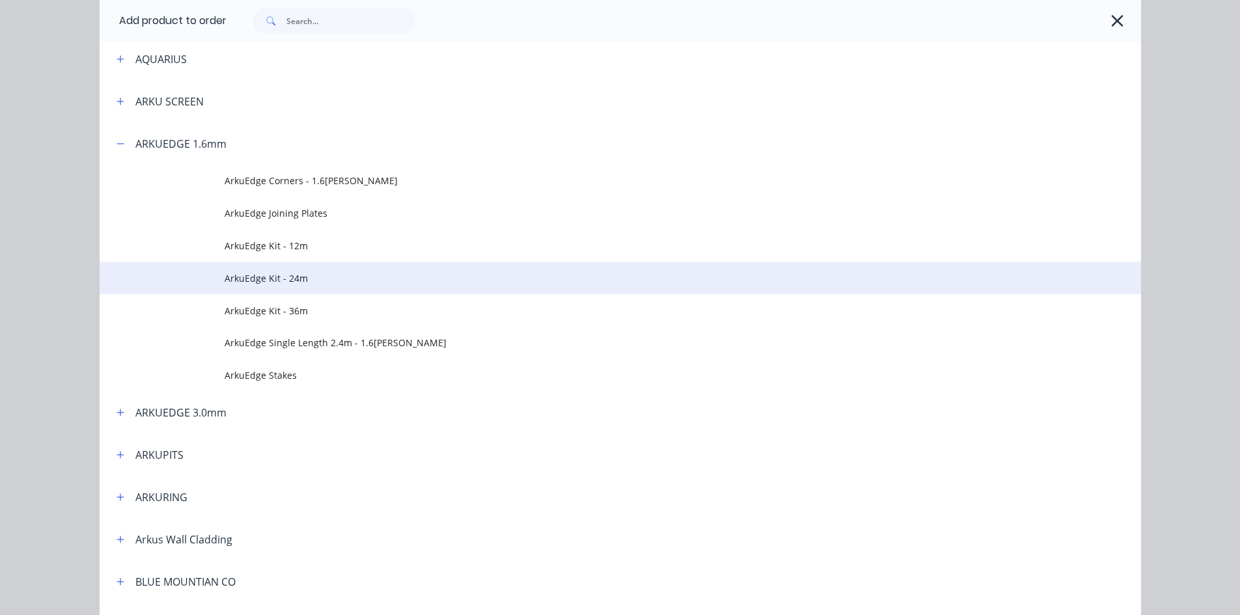
scroll to position [325, 0]
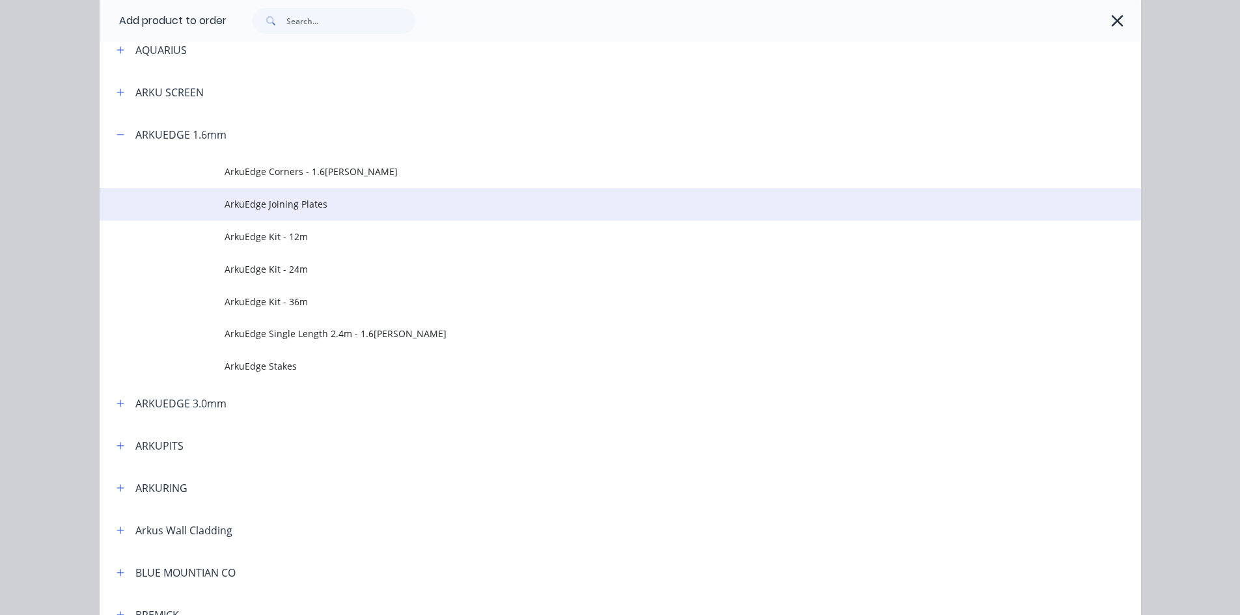
click at [347, 204] on span "ArkuEdge Joining Plates" at bounding box center [591, 204] width 733 height 14
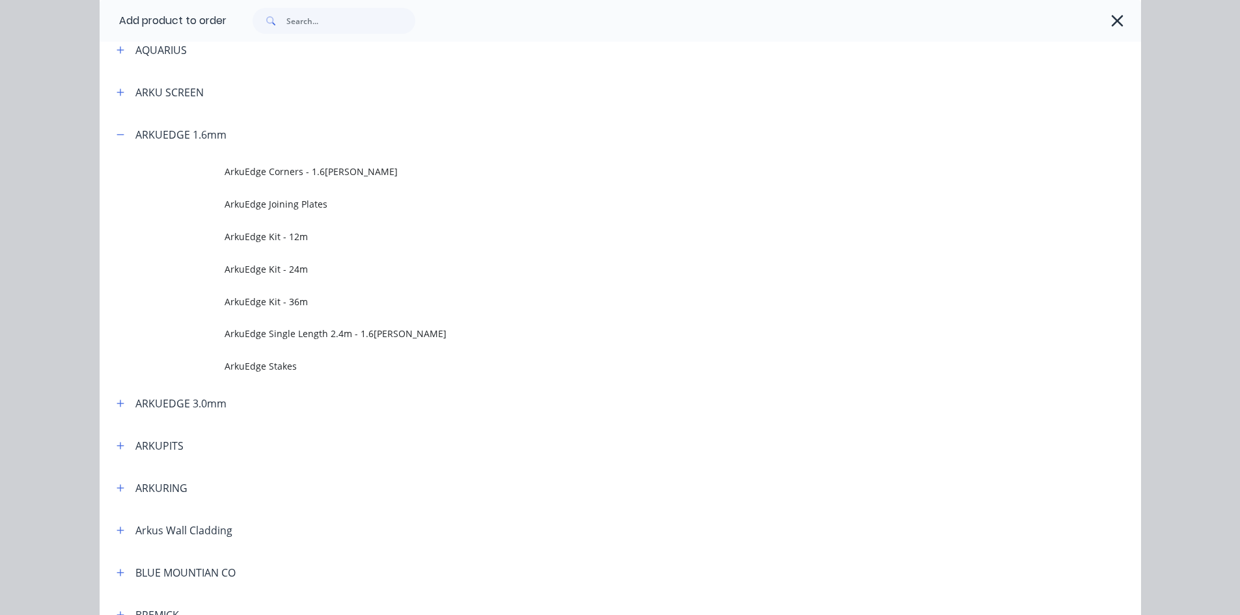
scroll to position [0, 0]
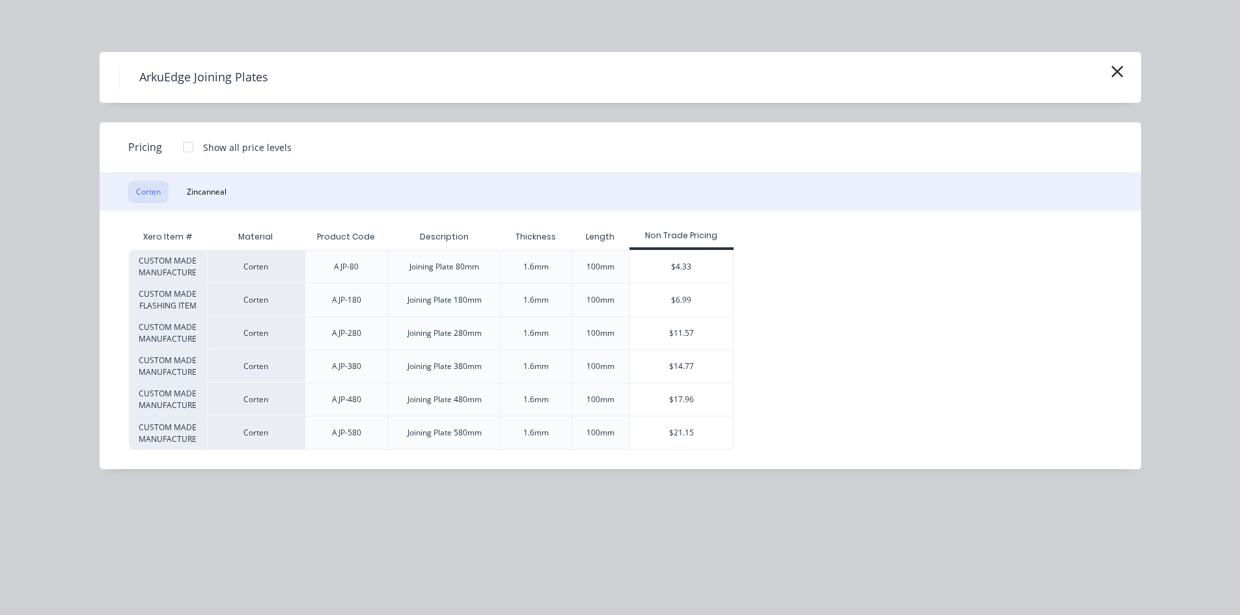
click at [190, 150] on div at bounding box center [188, 147] width 26 height 26
click at [791, 323] on div "$6.37" at bounding box center [777, 333] width 87 height 33
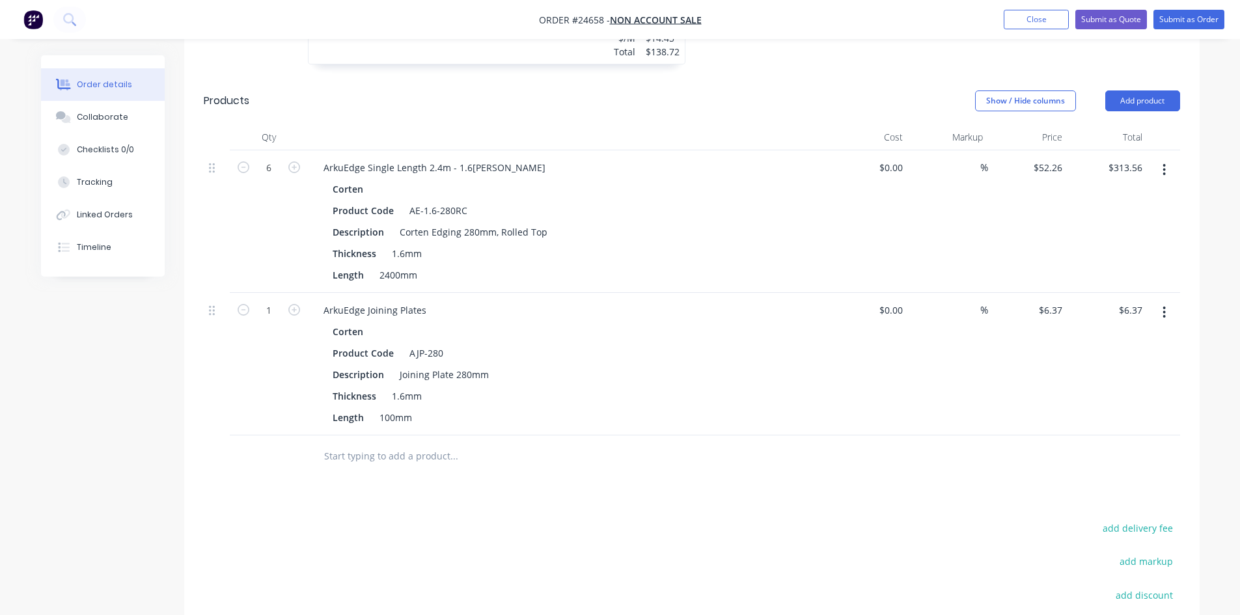
scroll to position [618, 0]
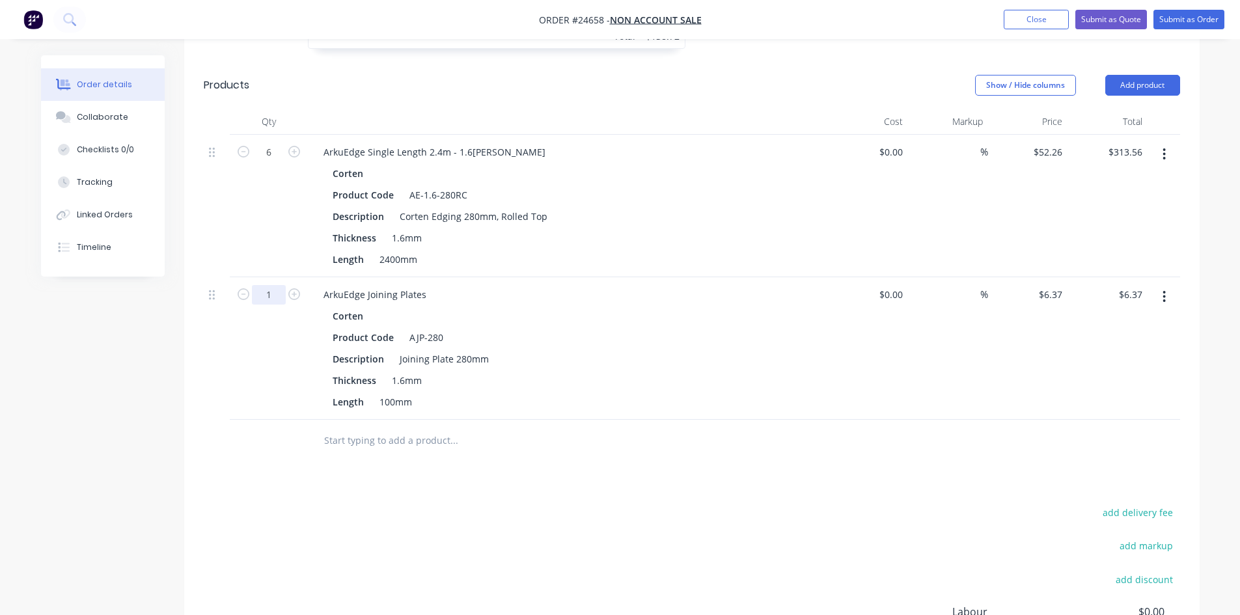
click at [273, 162] on input "1" at bounding box center [269, 153] width 34 height 20
type input "5"
type input "$31.85"
click at [1125, 75] on button "Add product" at bounding box center [1142, 85] width 75 height 21
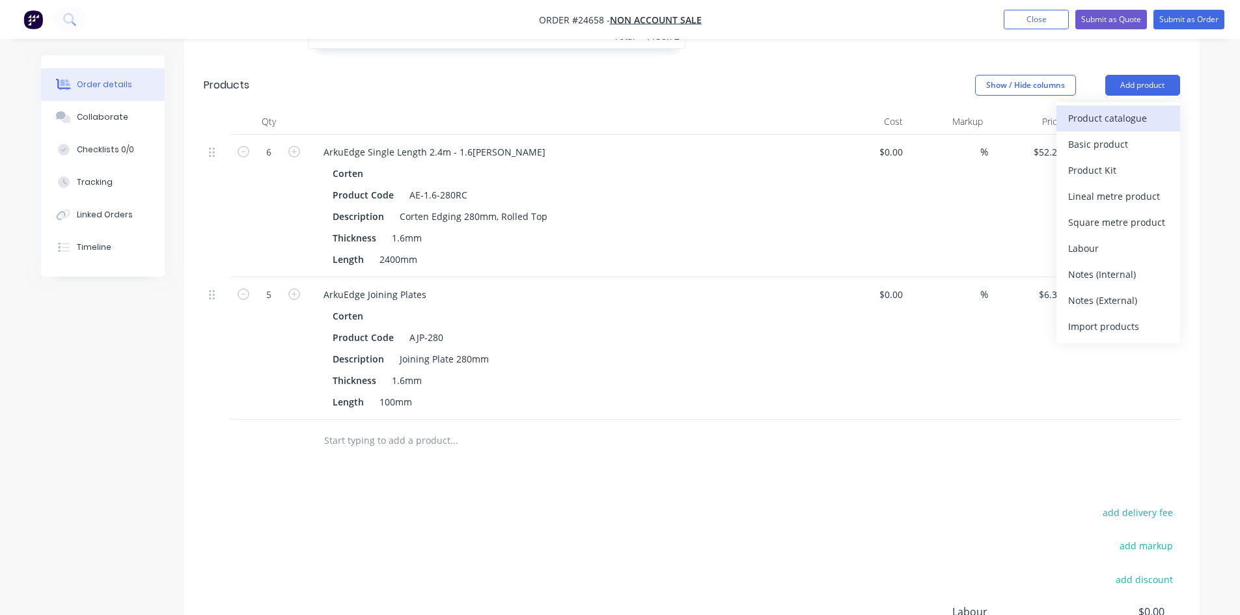
click at [1087, 109] on div "Product catalogue" at bounding box center [1118, 118] width 100 height 19
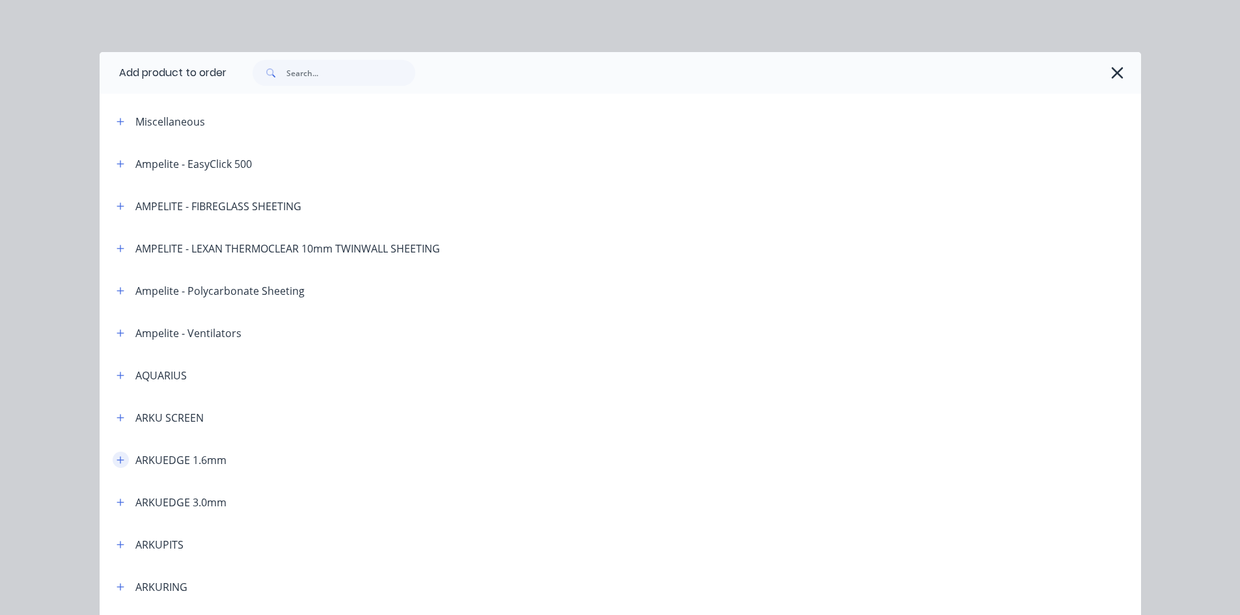
click at [122, 459] on button "button" at bounding box center [121, 460] width 16 height 16
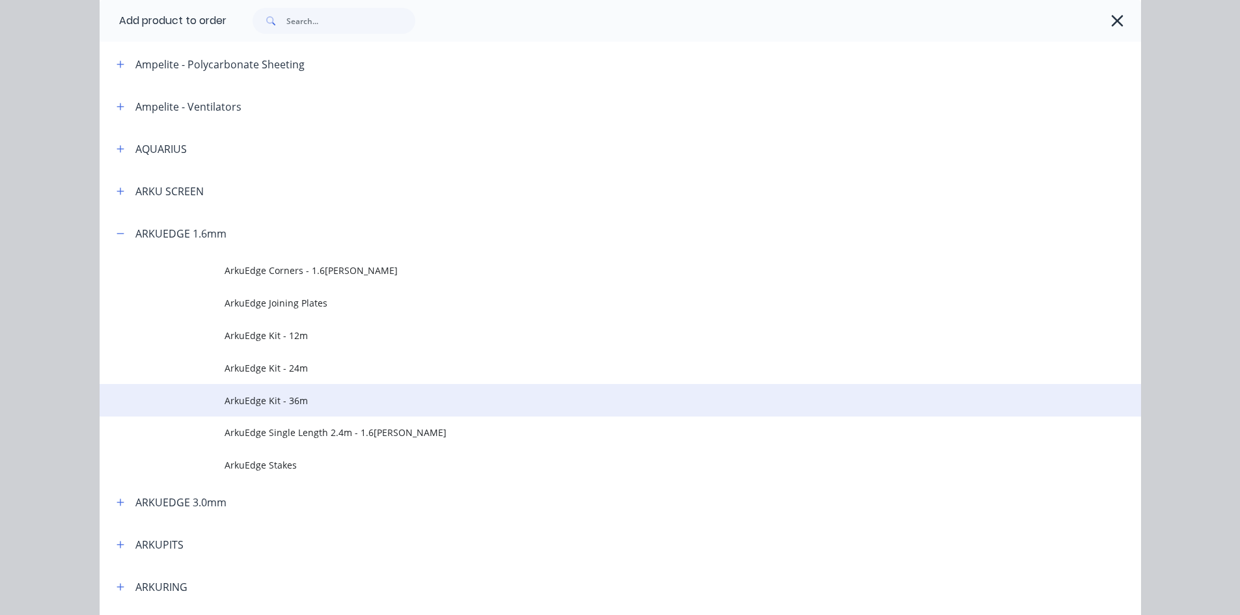
scroll to position [260, 0]
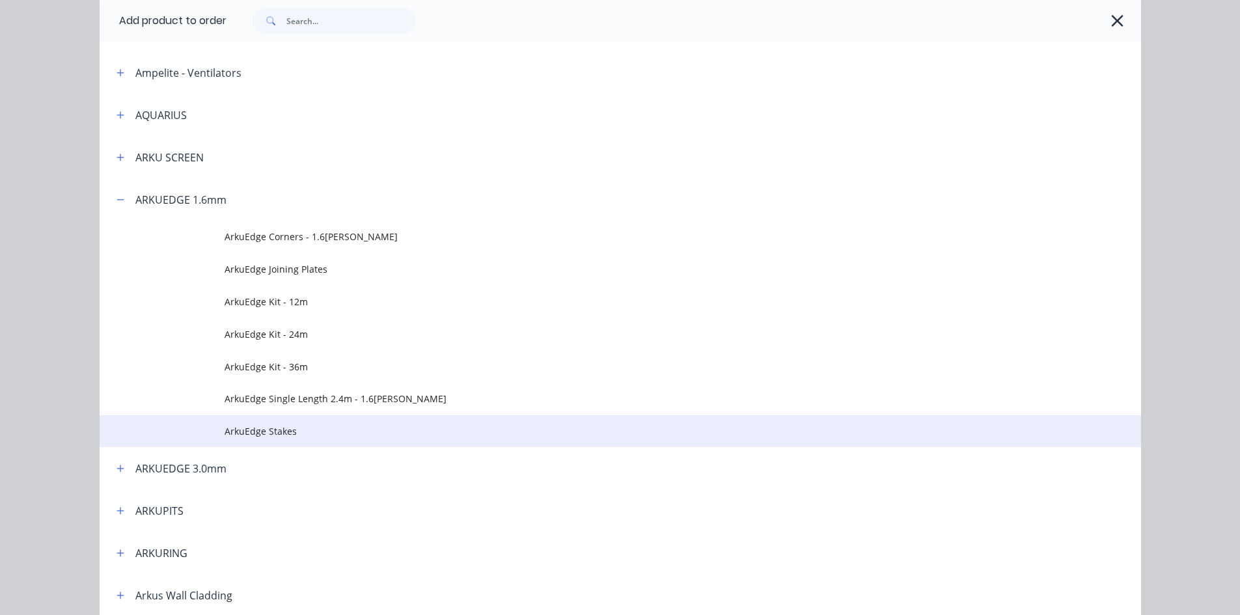
click at [325, 429] on span "ArkuEdge Stakes" at bounding box center [591, 431] width 733 height 14
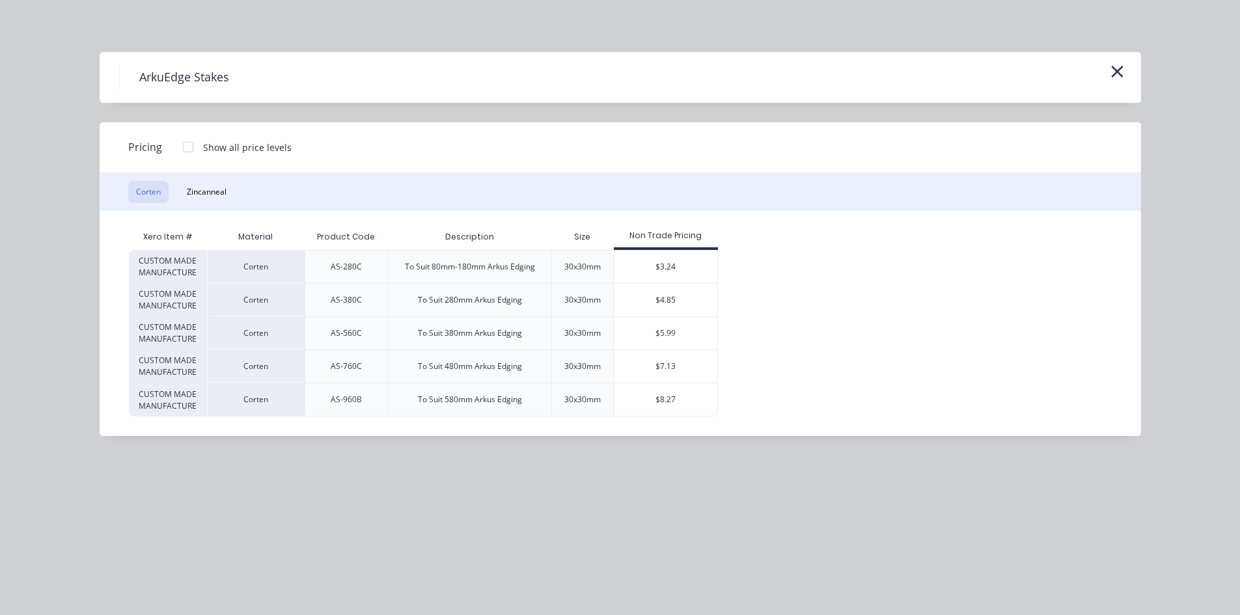
click at [187, 148] on div at bounding box center [188, 147] width 26 height 26
click at [793, 297] on div "$3.39" at bounding box center [761, 300] width 87 height 33
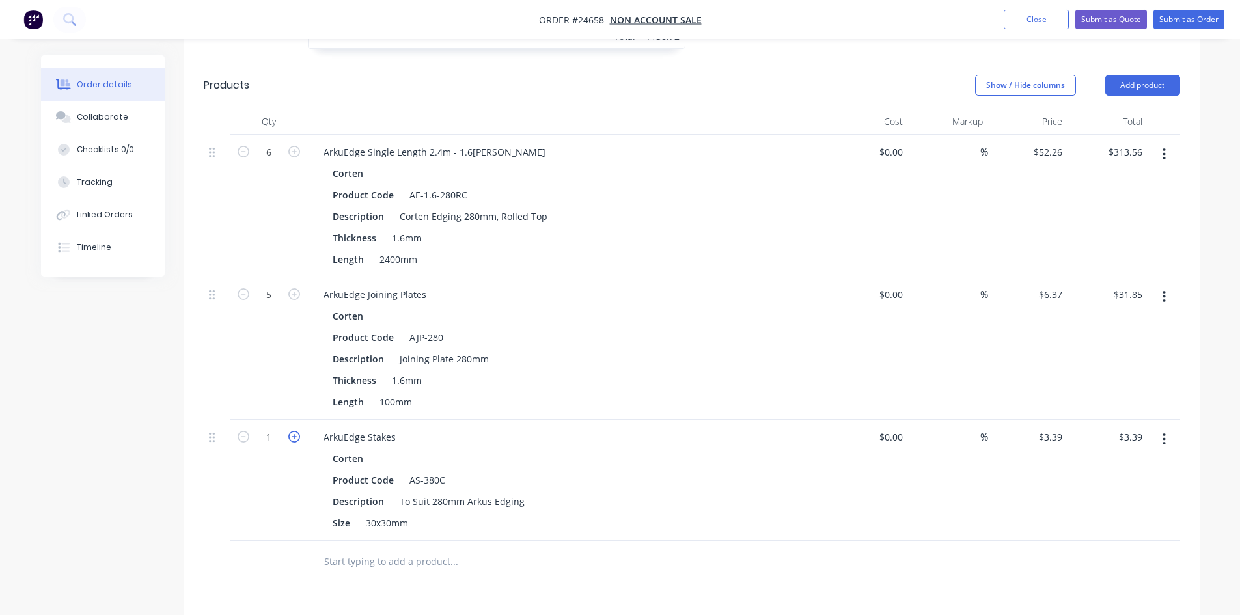
click at [292, 431] on icon "button" at bounding box center [294, 437] width 12 height 12
type input "2"
type input "$6.78"
click at [292, 431] on icon "button" at bounding box center [294, 437] width 12 height 12
type input "3"
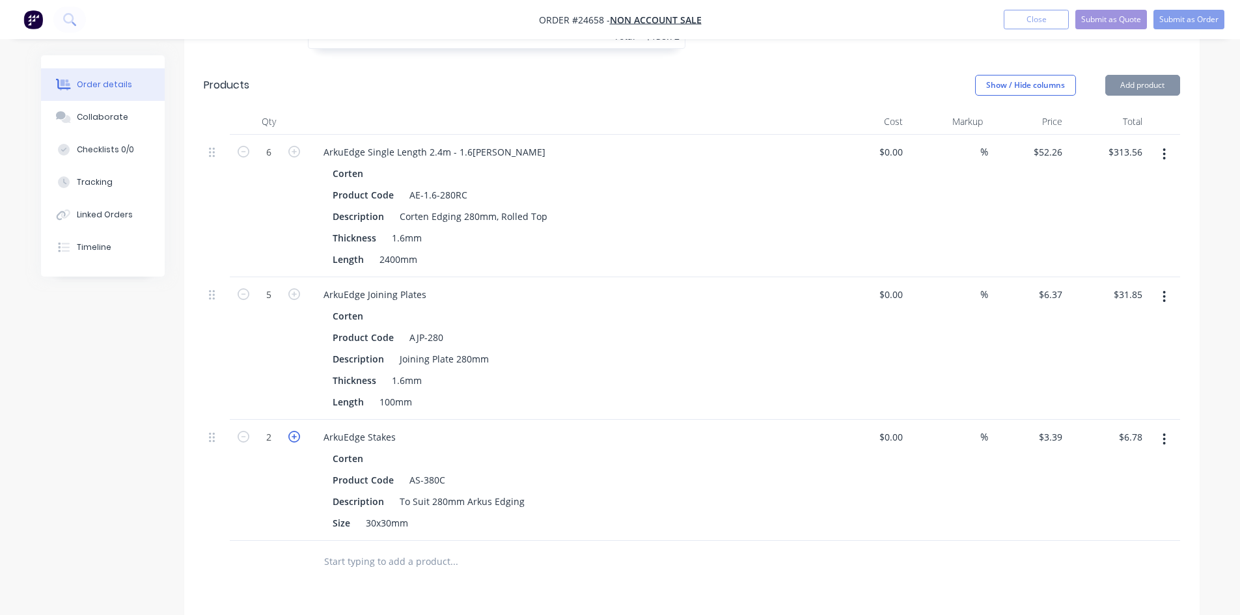
type input "$10.17"
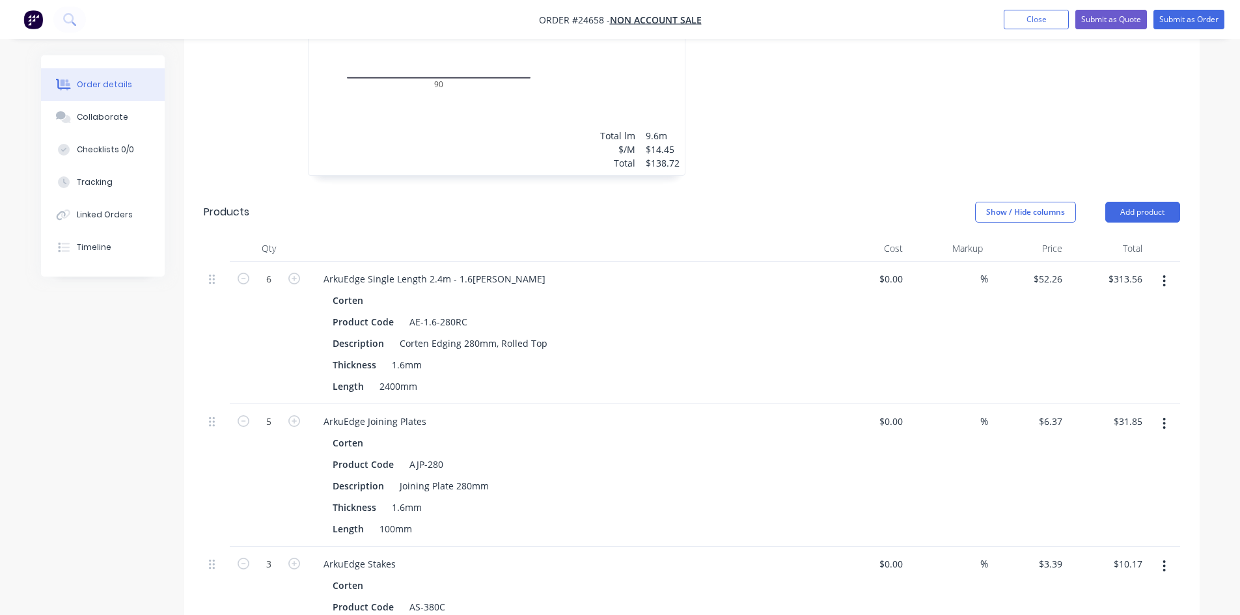
scroll to position [556, 0]
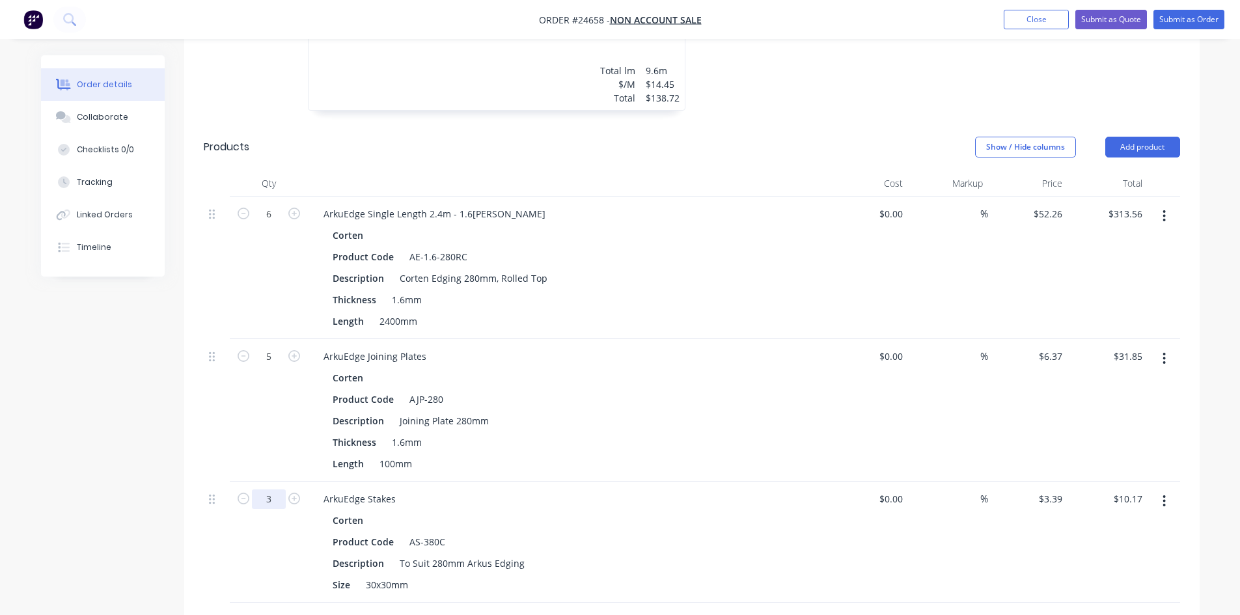
click at [275, 224] on input "3" at bounding box center [269, 214] width 34 height 20
type input "10"
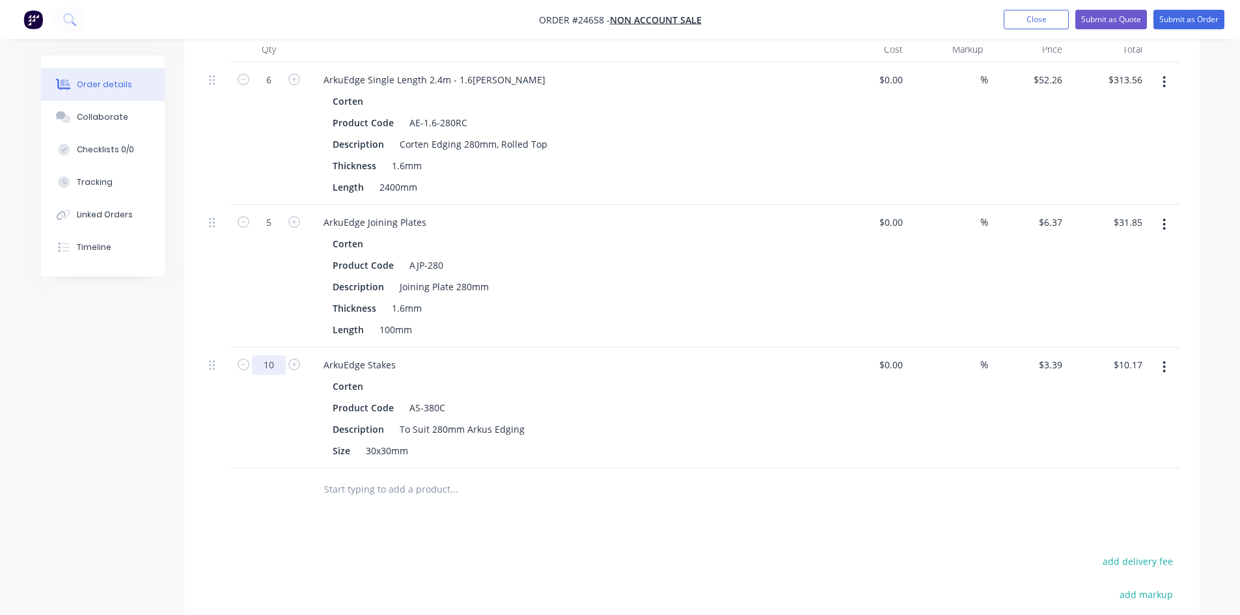
scroll to position [361, 0]
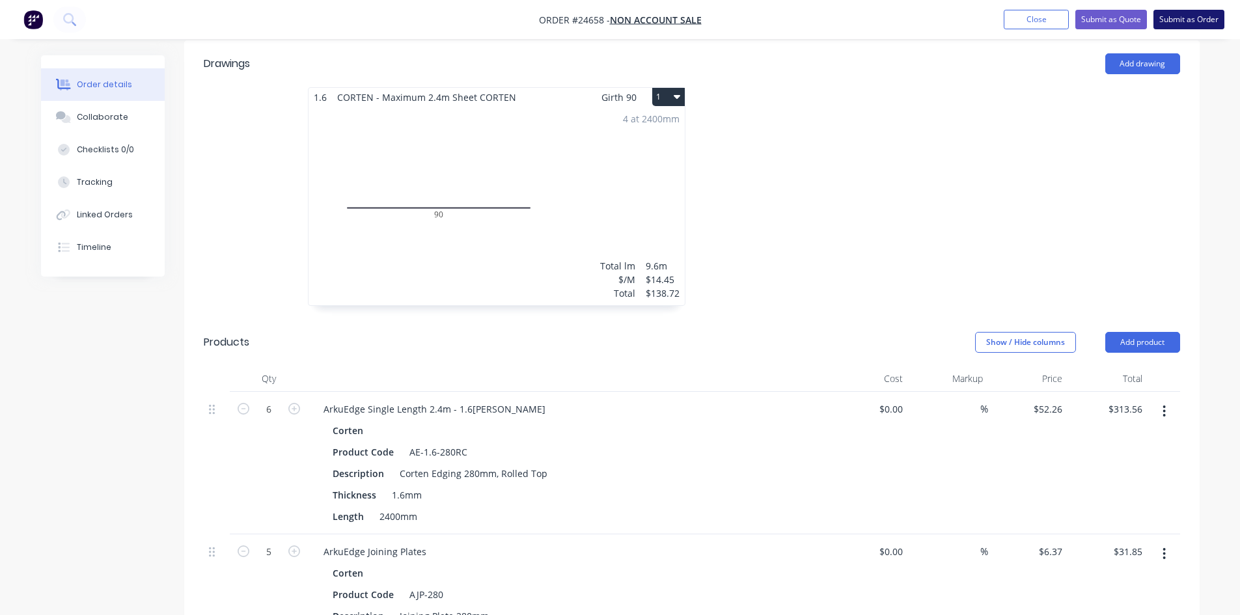
type input "$33.90"
click at [1178, 21] on button "Submit as Order" at bounding box center [1188, 20] width 71 height 20
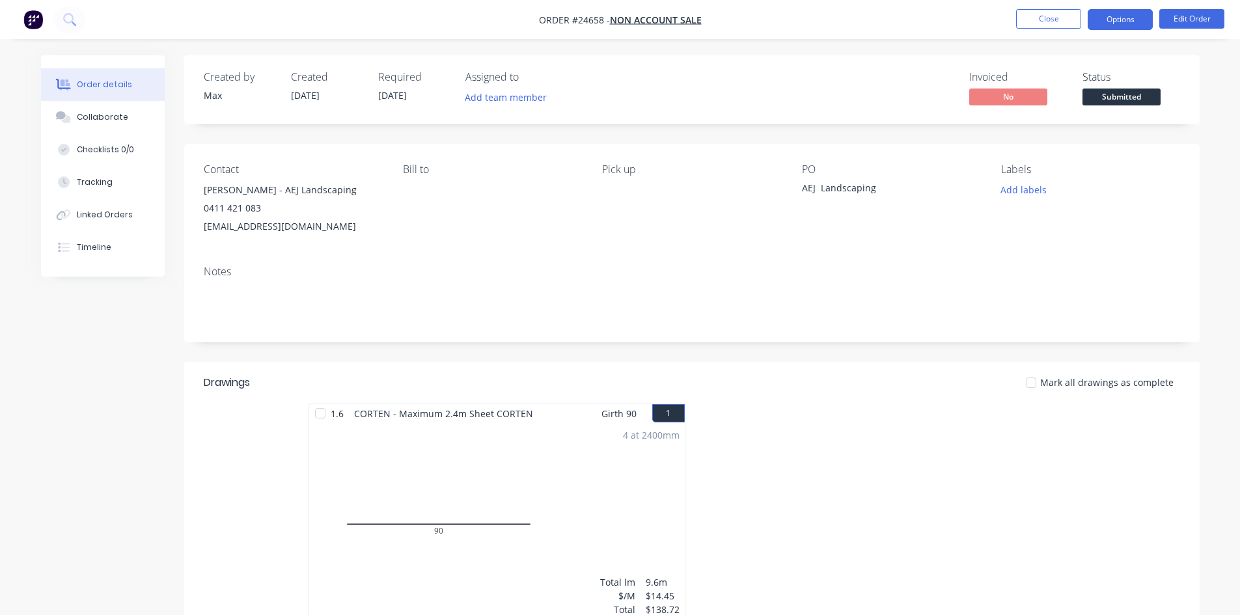
click at [1131, 23] on button "Options" at bounding box center [1119, 19] width 65 height 21
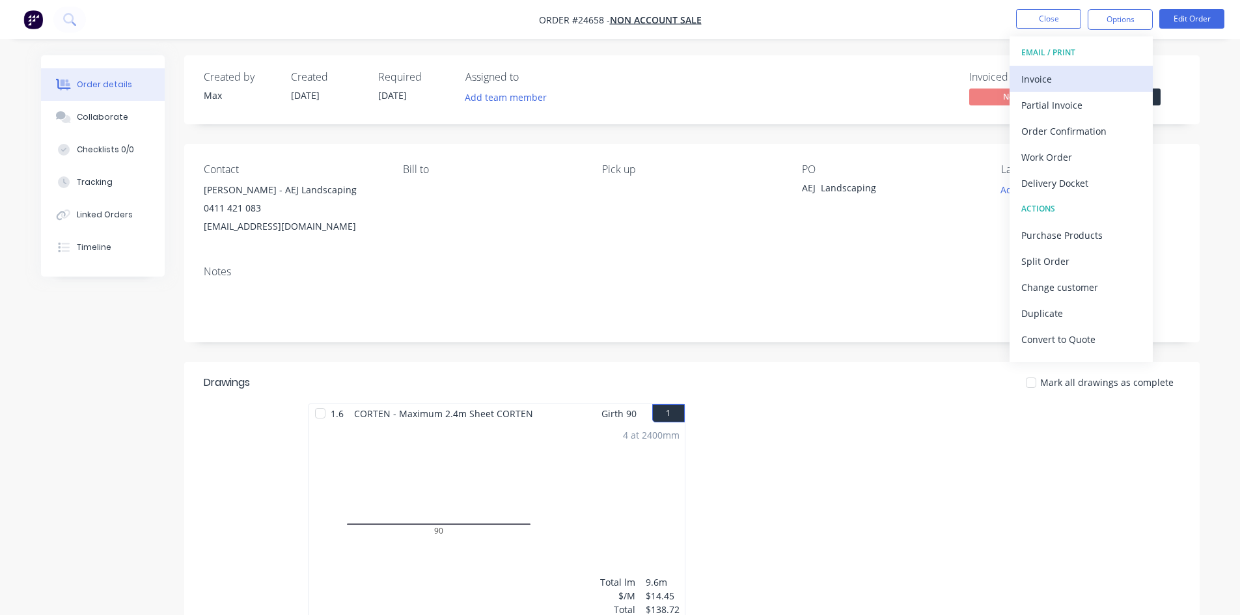
click at [1094, 83] on div "Invoice" at bounding box center [1081, 79] width 120 height 19
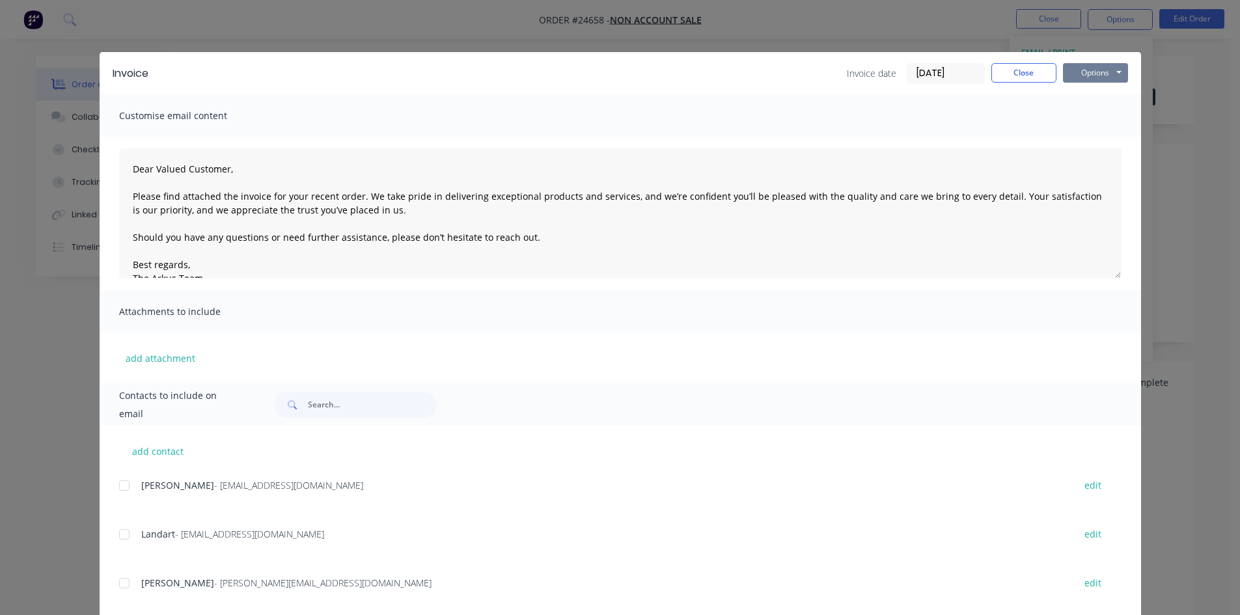
click at [1097, 77] on button "Options" at bounding box center [1095, 73] width 65 height 20
click at [1112, 115] on button "Print" at bounding box center [1104, 117] width 83 height 21
click at [1007, 72] on button "Close" at bounding box center [1023, 73] width 65 height 20
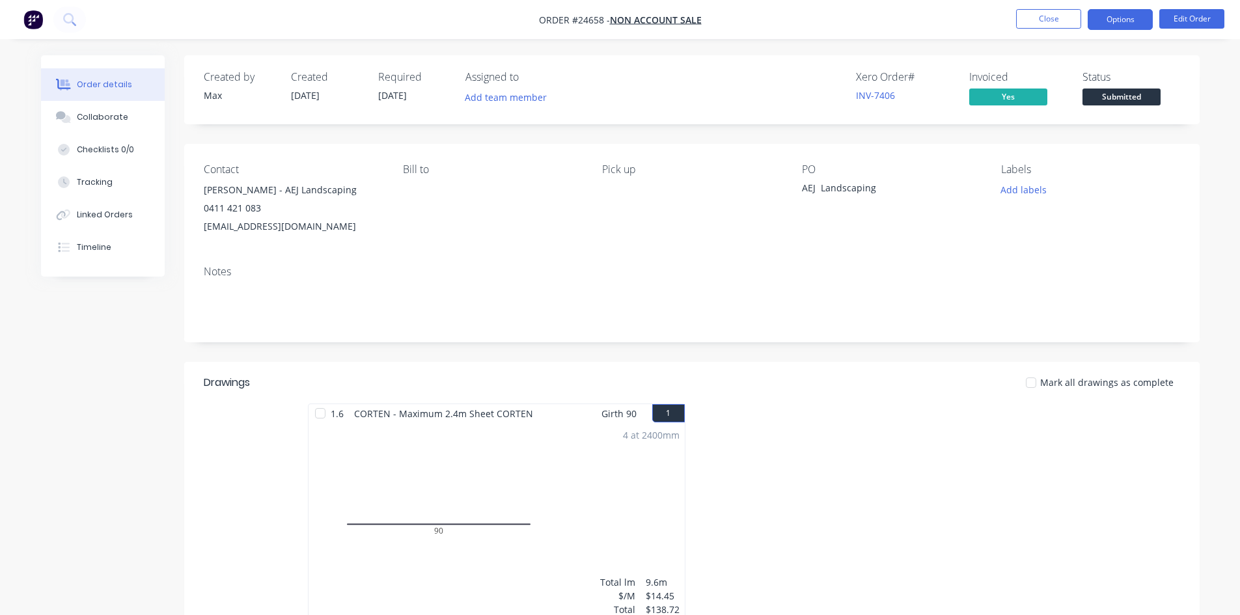
click at [1129, 22] on button "Options" at bounding box center [1119, 19] width 65 height 21
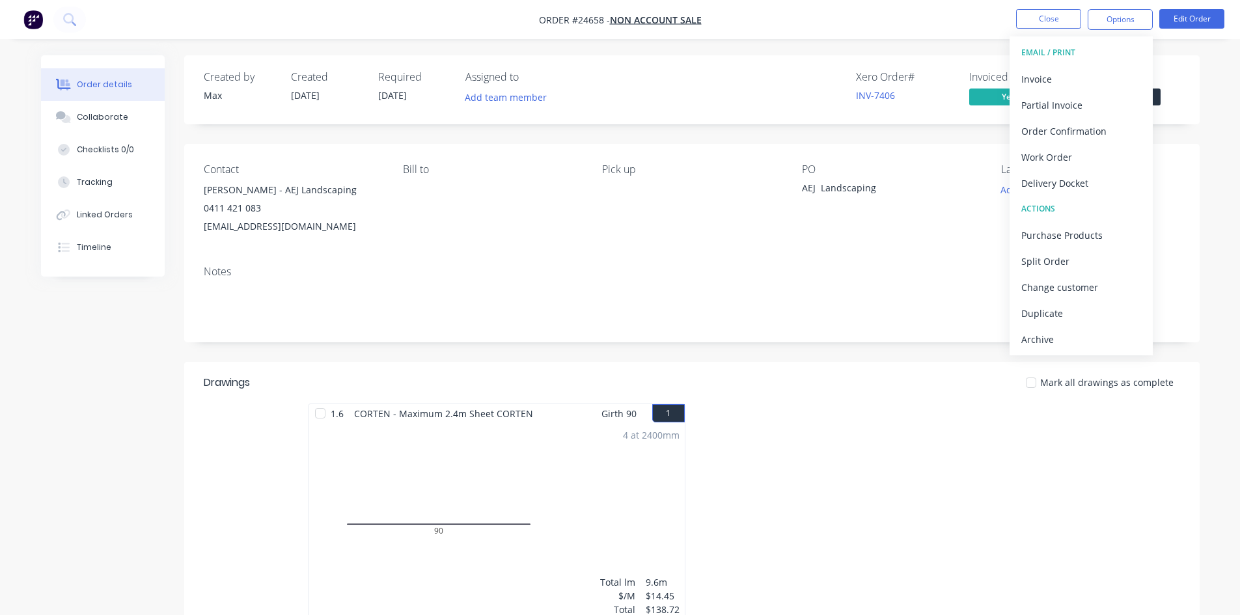
click at [787, 86] on div "Xero Order # INV-7406 Invoiced Yes Status Submitted" at bounding box center [887, 90] width 584 height 38
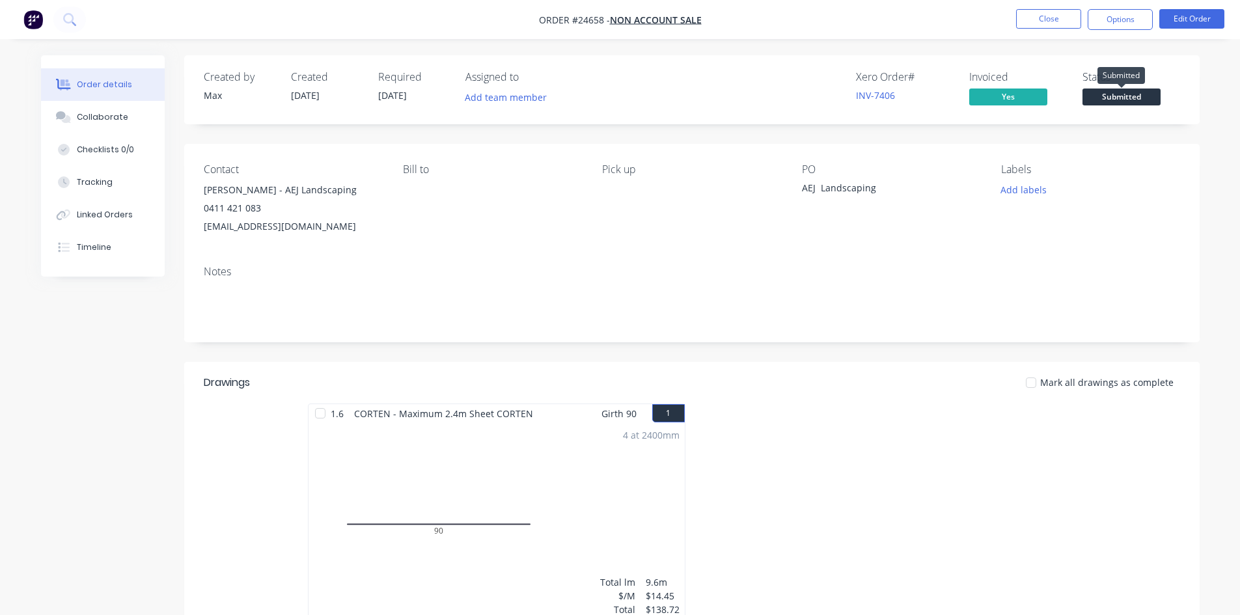
click at [1139, 97] on span "Submitted" at bounding box center [1121, 97] width 78 height 16
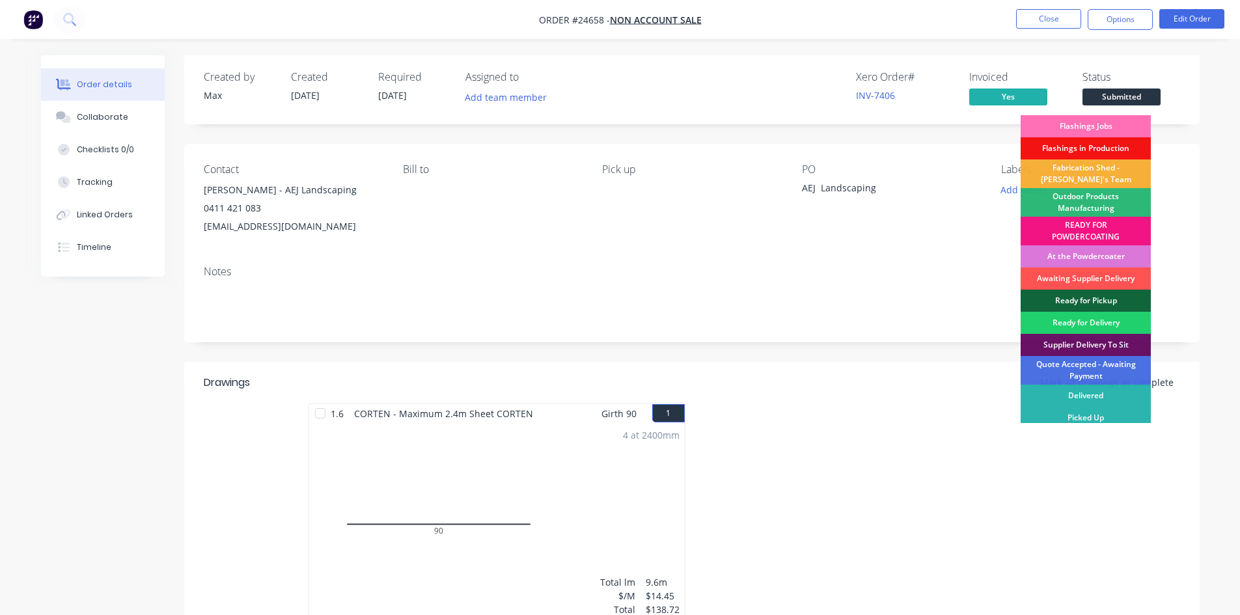
click at [1114, 167] on div "Fabrication Shed - [PERSON_NAME]'s Team" at bounding box center [1085, 173] width 130 height 29
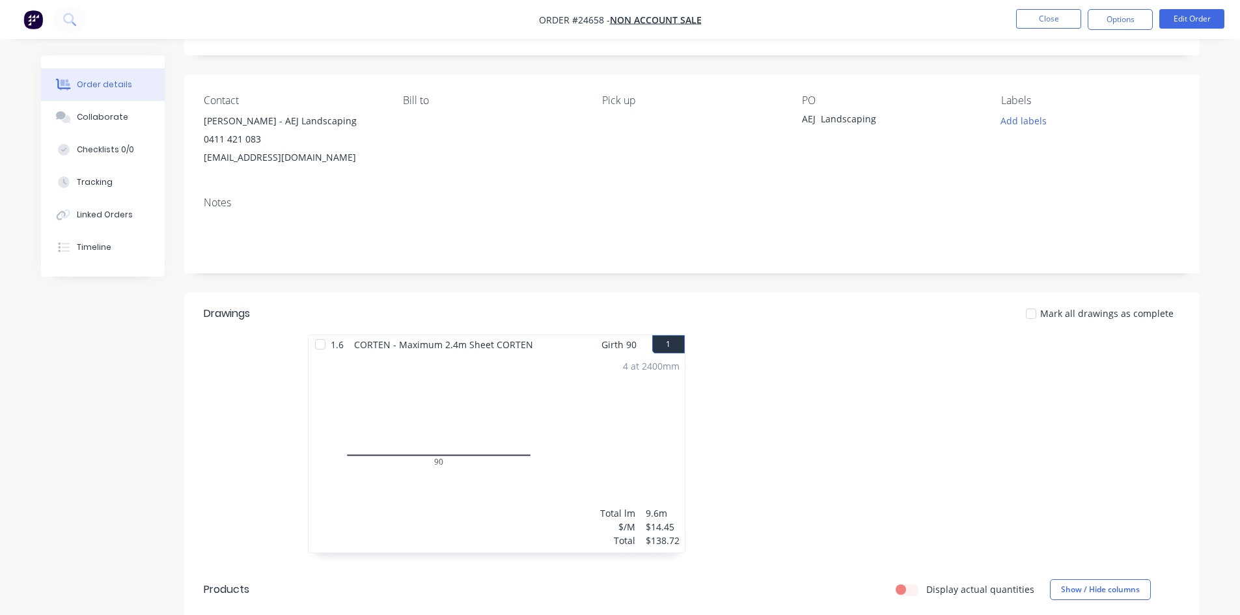
scroll to position [65, 0]
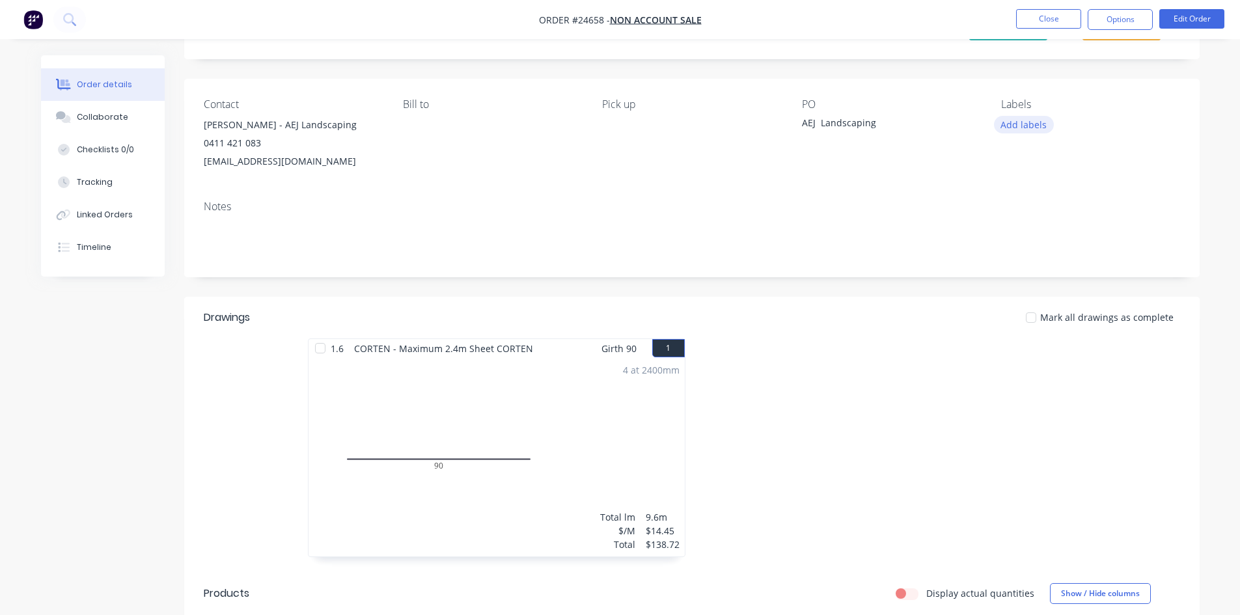
click at [1011, 127] on button "Add labels" at bounding box center [1024, 125] width 60 height 18
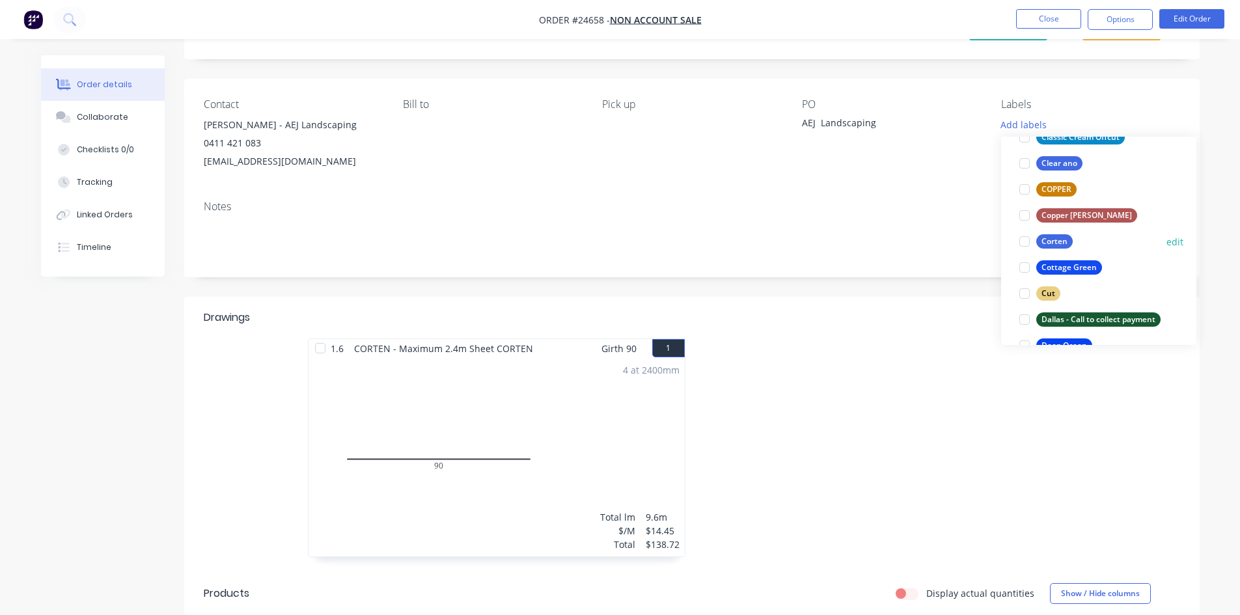
scroll to position [651, 0]
click at [1024, 241] on div at bounding box center [1024, 241] width 26 height 26
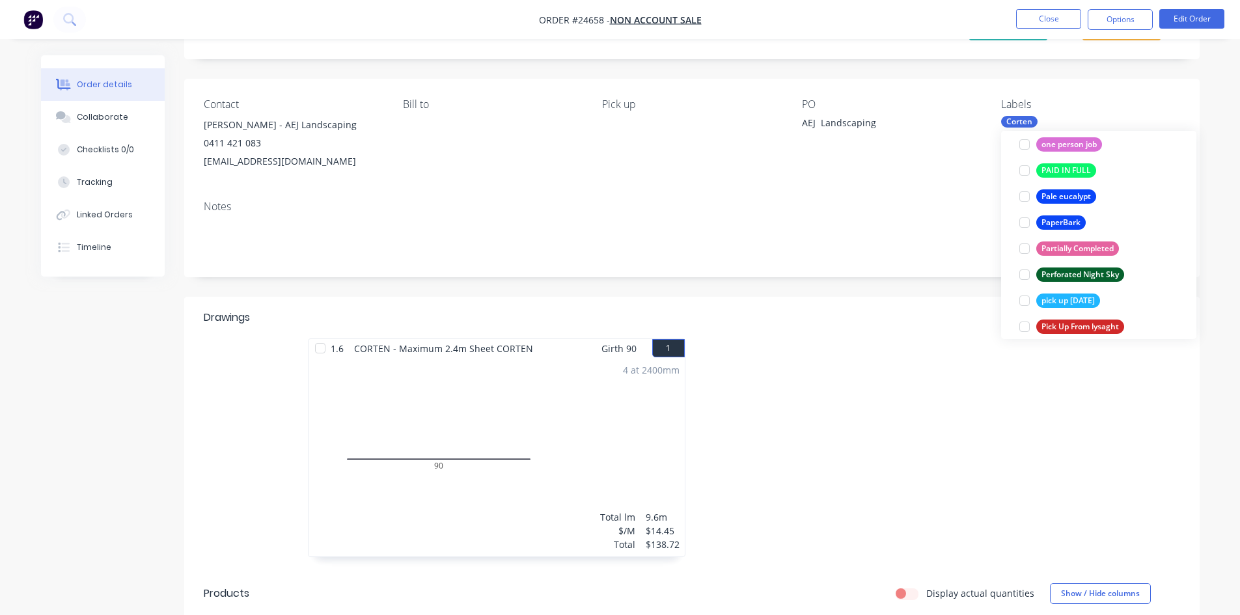
scroll to position [1952, 0]
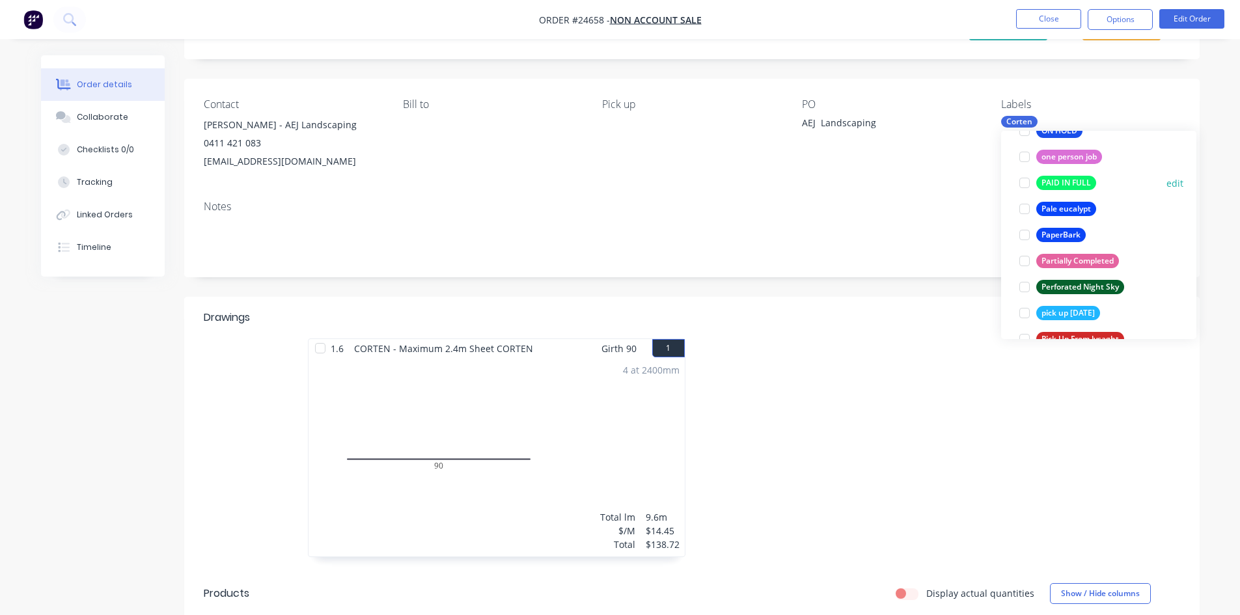
click at [1023, 184] on div at bounding box center [1024, 183] width 26 height 26
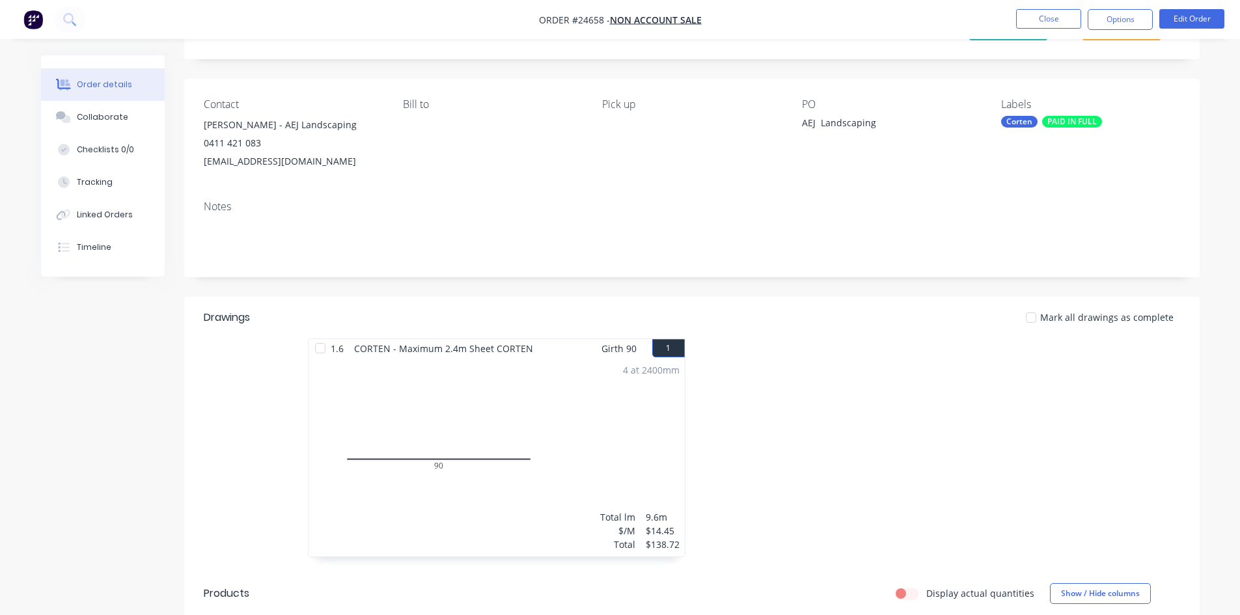
click at [893, 88] on div "Contact [PERSON_NAME] - AEJ Landscaping 0411 421 083 [EMAIL_ADDRESS][DOMAIN_NAM…" at bounding box center [691, 134] width 1015 height 111
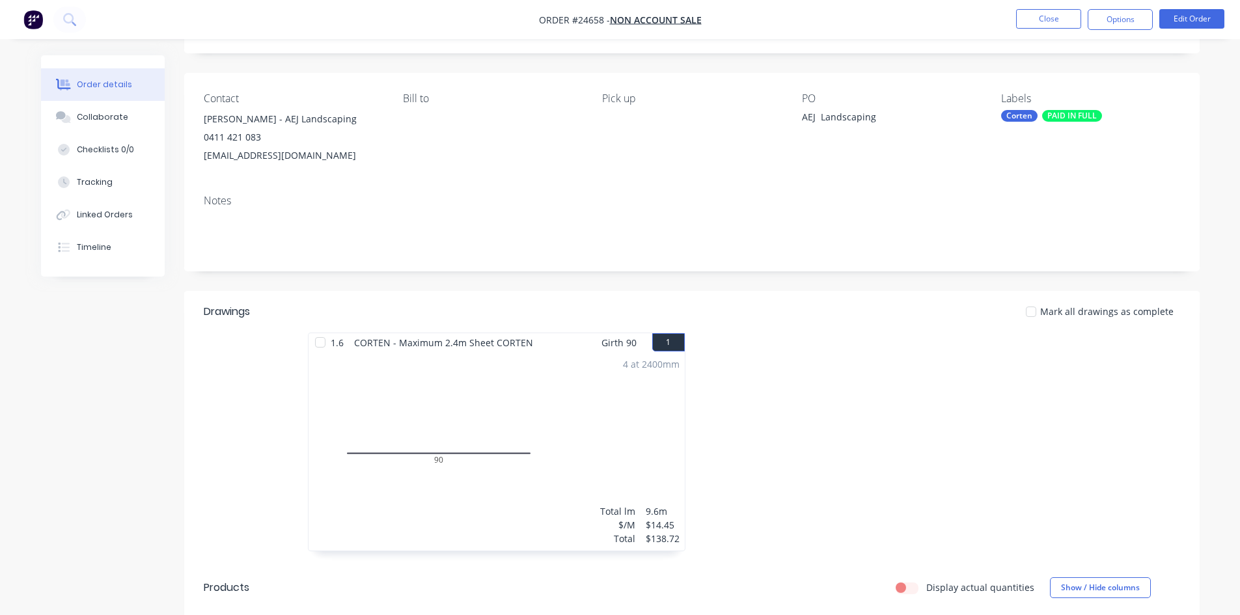
scroll to position [64, 0]
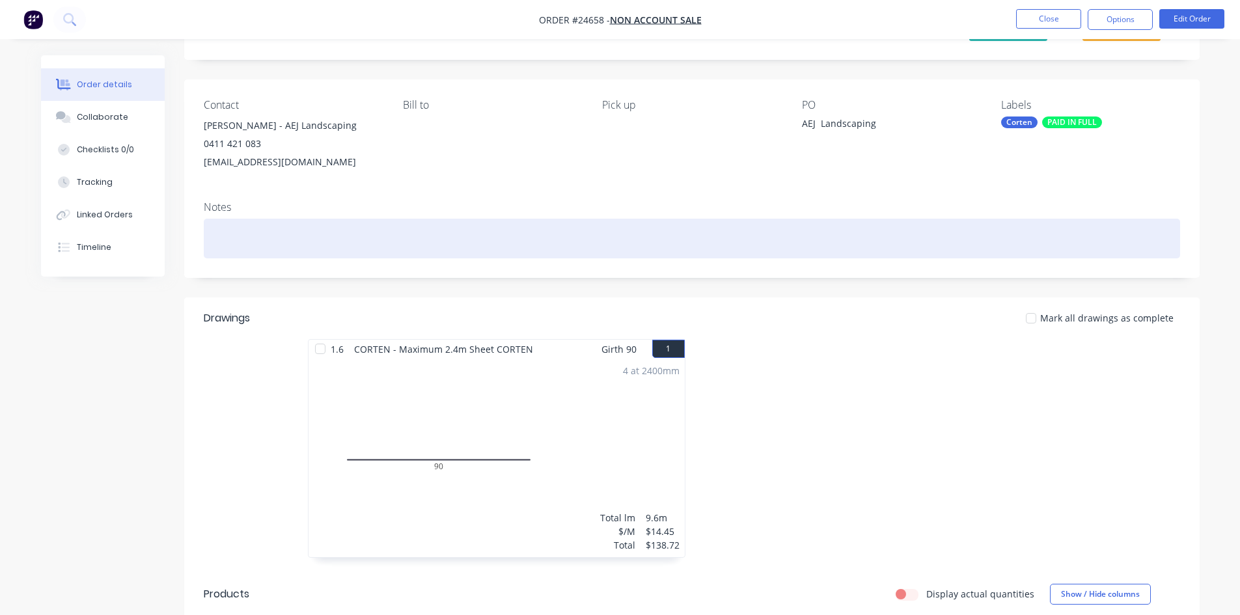
click at [234, 232] on div at bounding box center [692, 239] width 976 height 40
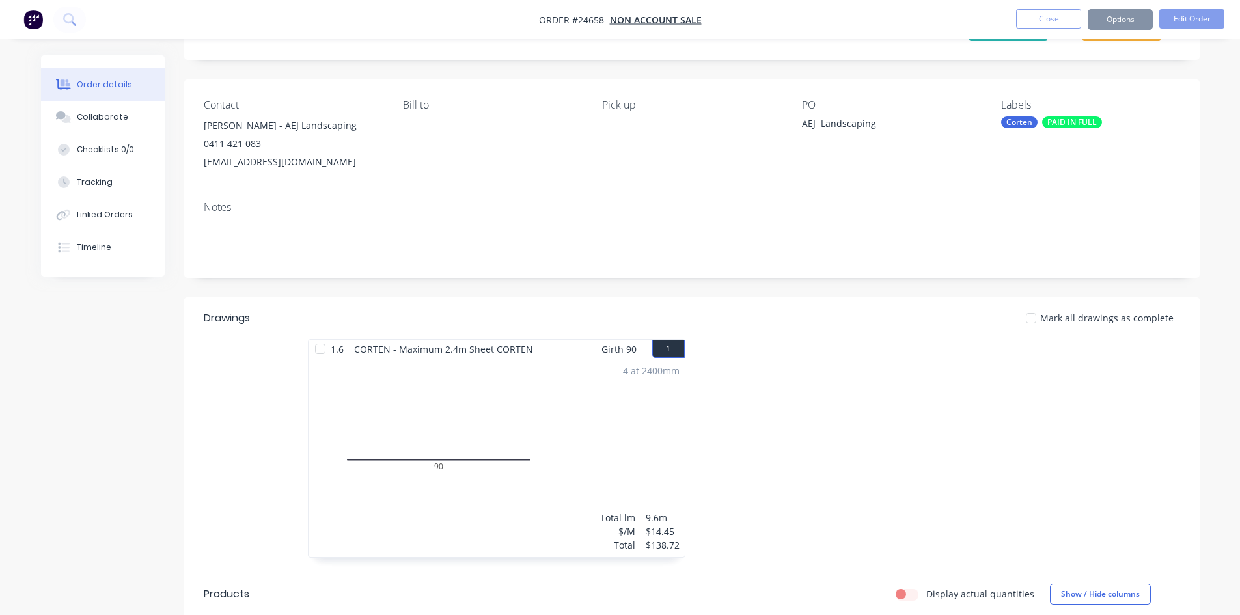
click at [789, 492] on div at bounding box center [887, 455] width 390 height 232
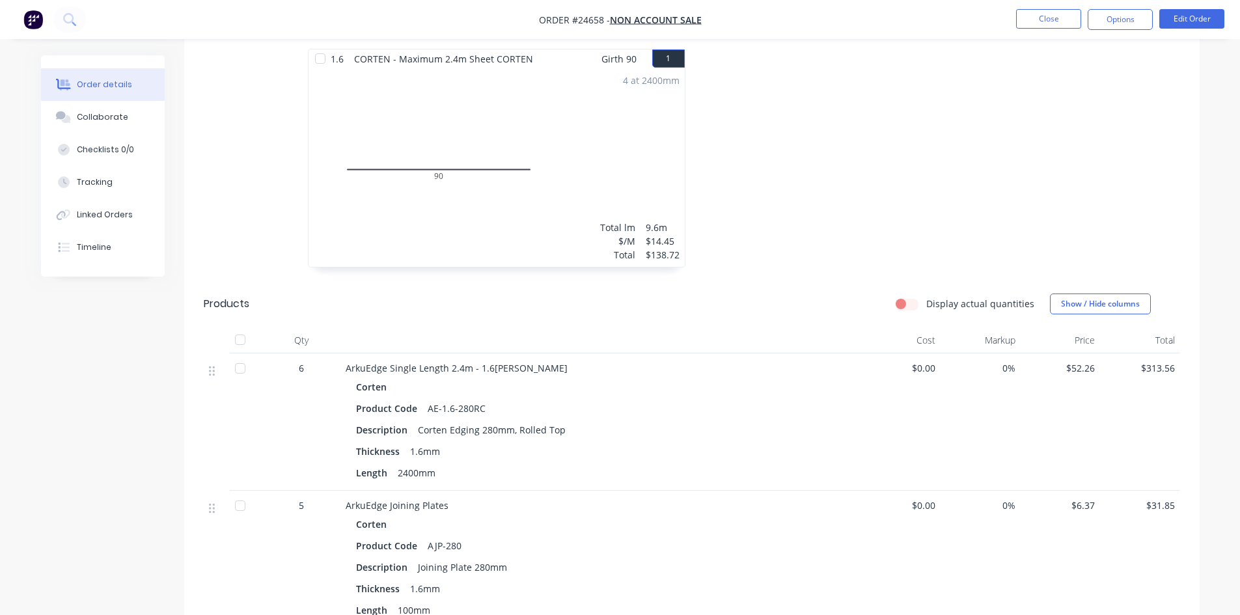
scroll to position [0, 0]
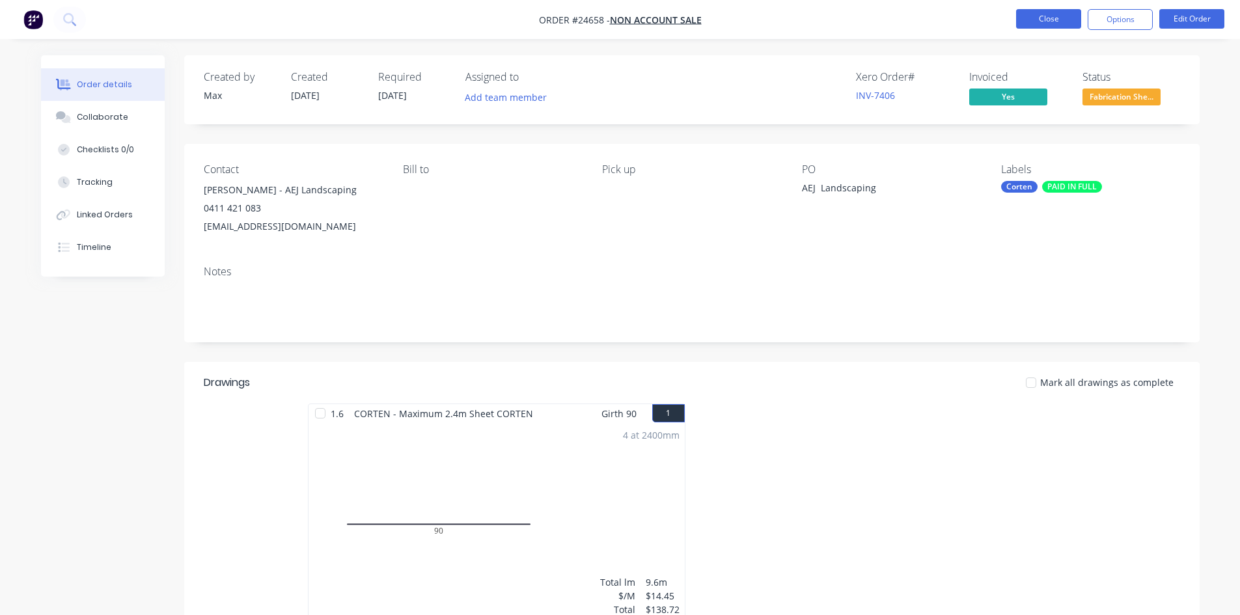
click at [1024, 15] on button "Close" at bounding box center [1048, 19] width 65 height 20
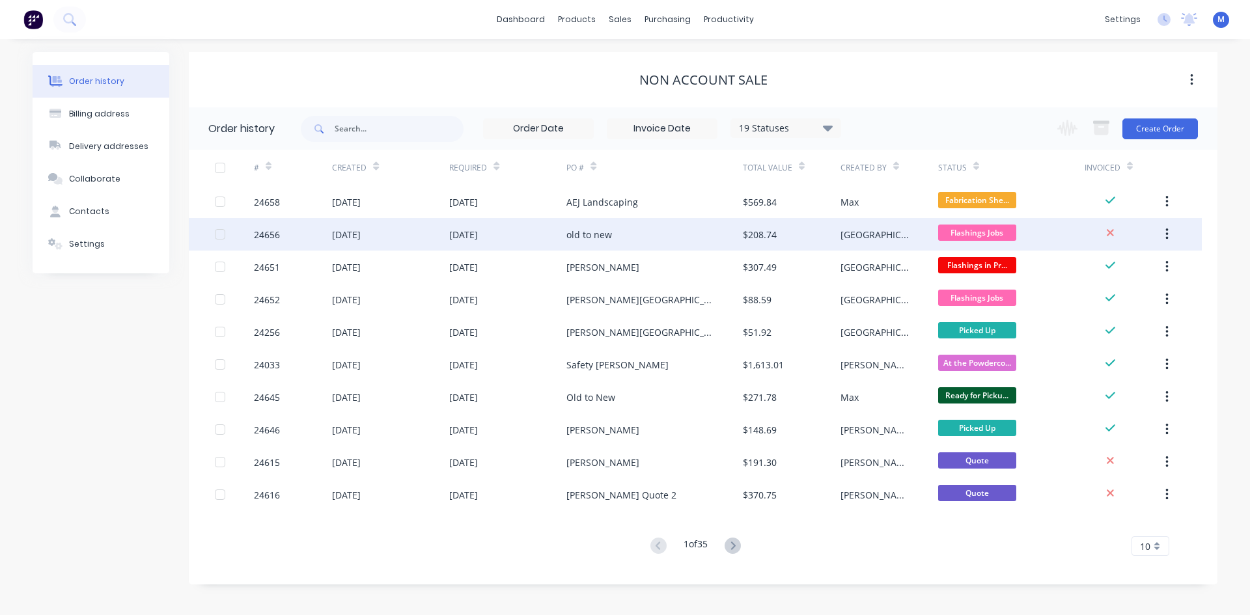
click at [517, 238] on div "[DATE]" at bounding box center [507, 234] width 117 height 33
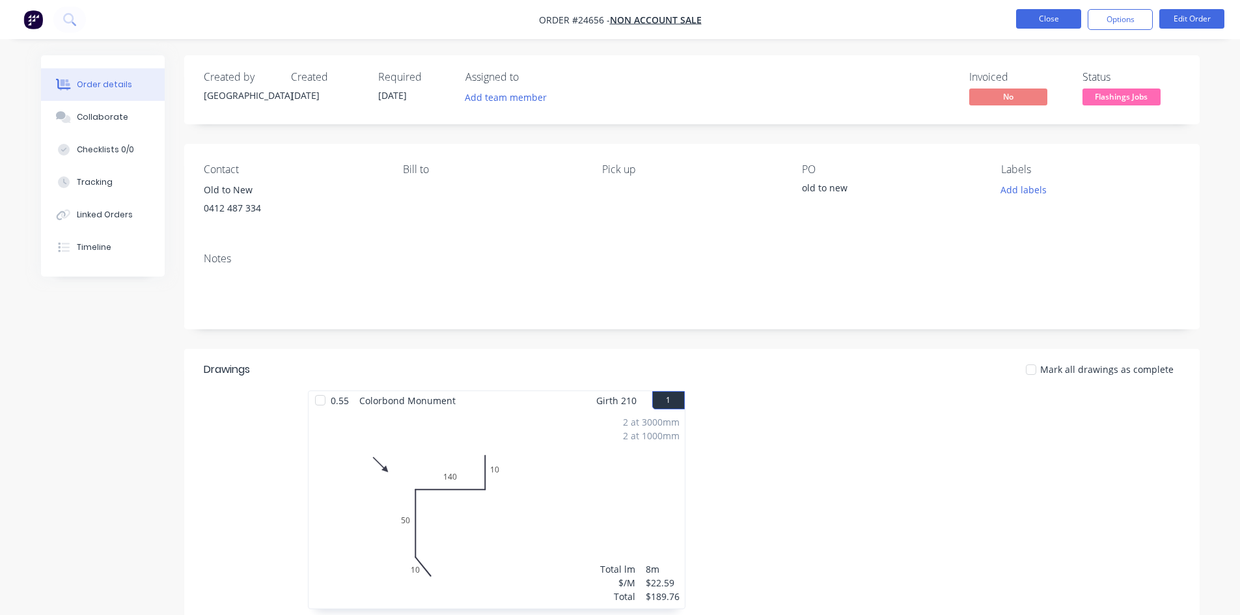
click at [1041, 20] on button "Close" at bounding box center [1048, 19] width 65 height 20
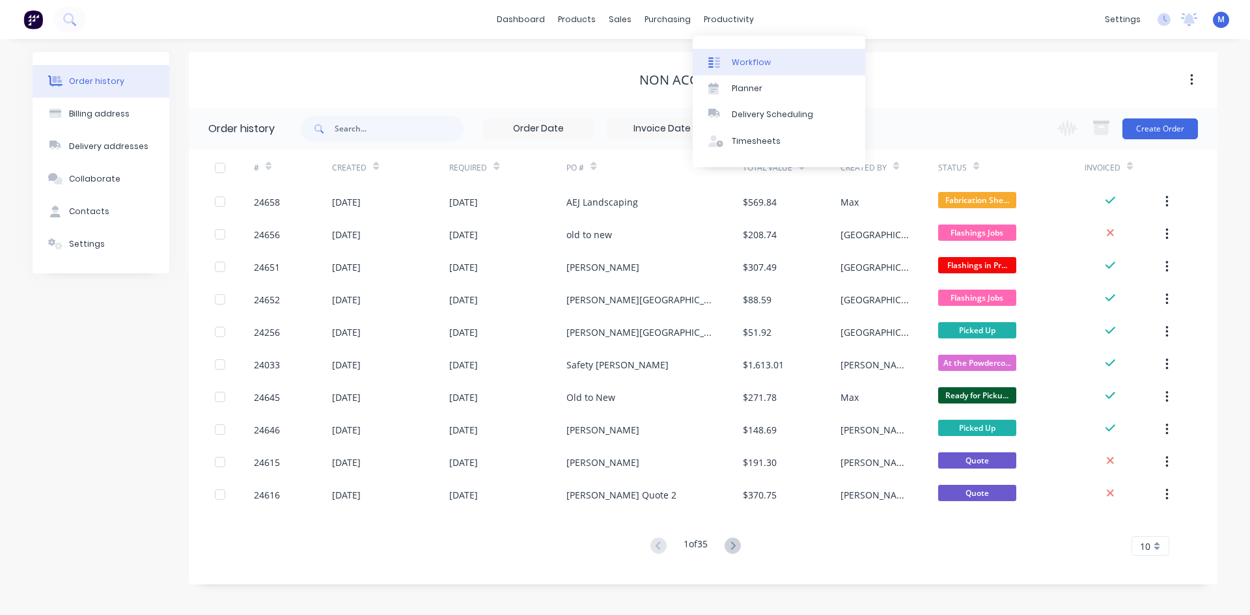
click at [743, 57] on div "Workflow" at bounding box center [751, 63] width 39 height 12
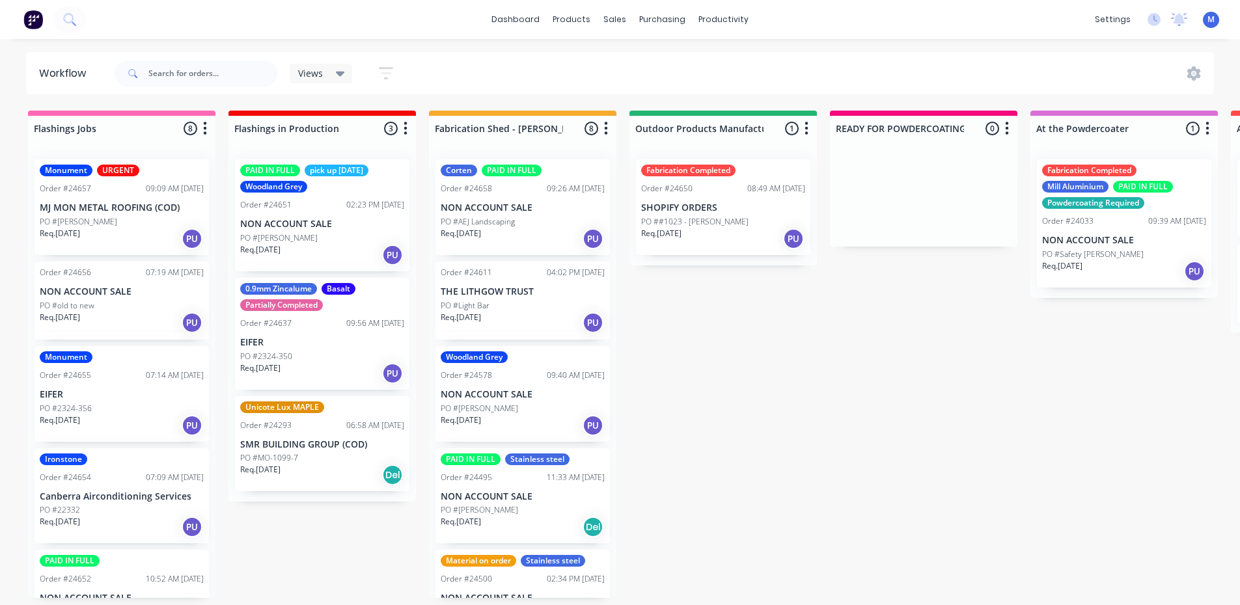
click at [131, 237] on div "Req. [DATE] PU" at bounding box center [122, 239] width 164 height 22
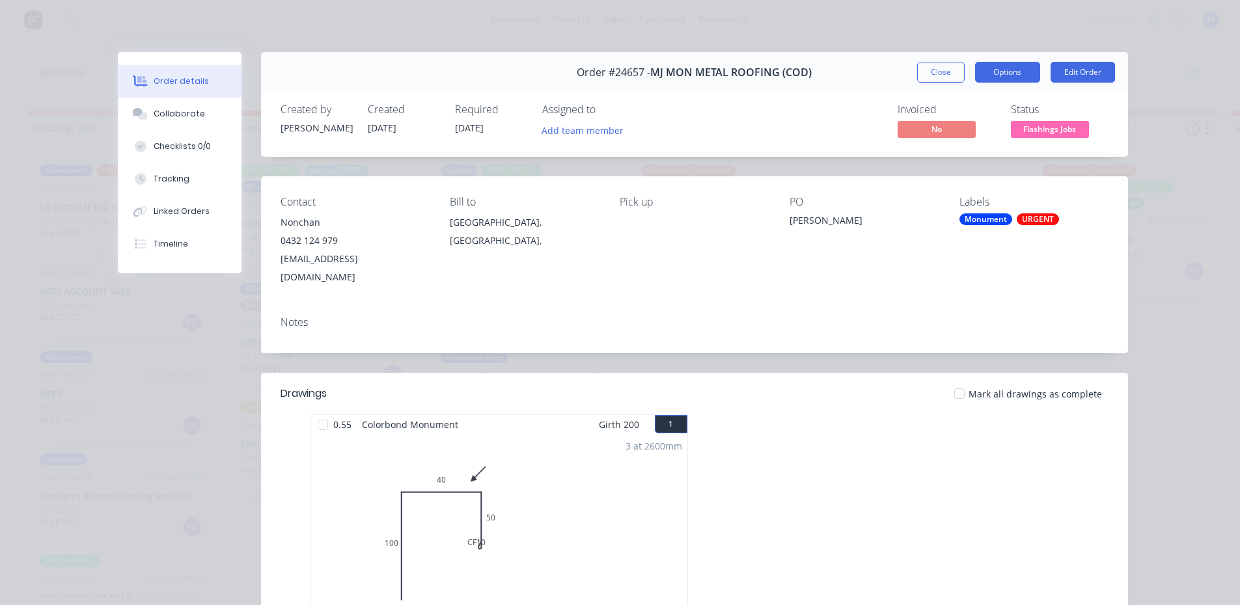
click at [1006, 76] on button "Options" at bounding box center [1007, 72] width 65 height 21
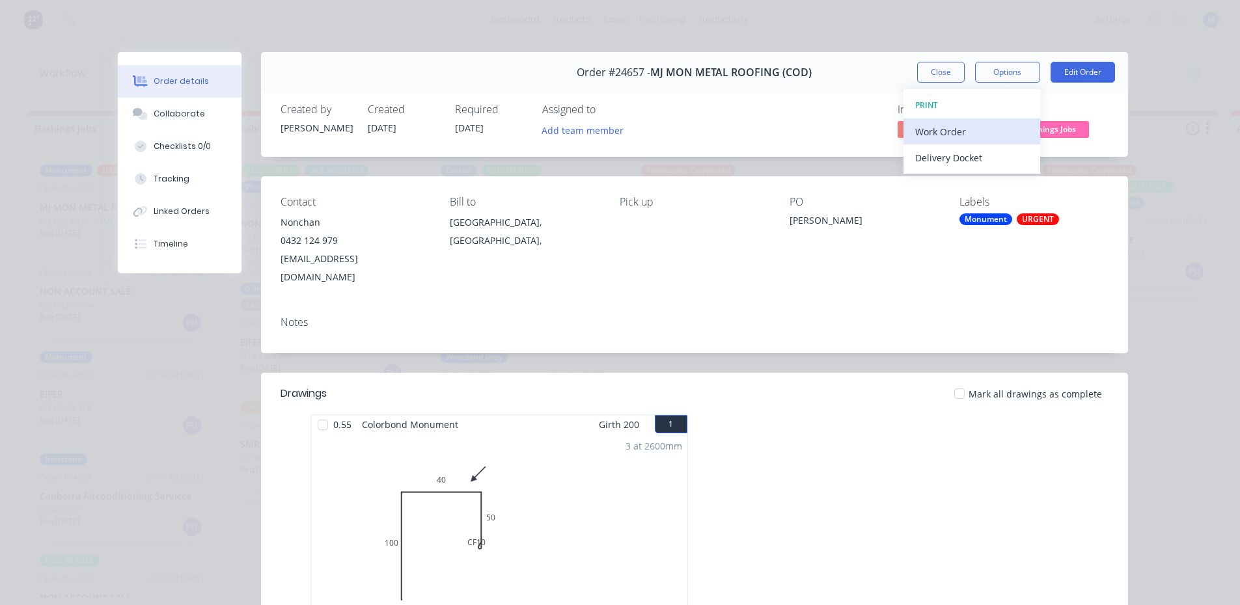
click at [969, 129] on div "Work Order" at bounding box center [971, 131] width 113 height 19
click at [971, 155] on div "Standard" at bounding box center [971, 157] width 113 height 19
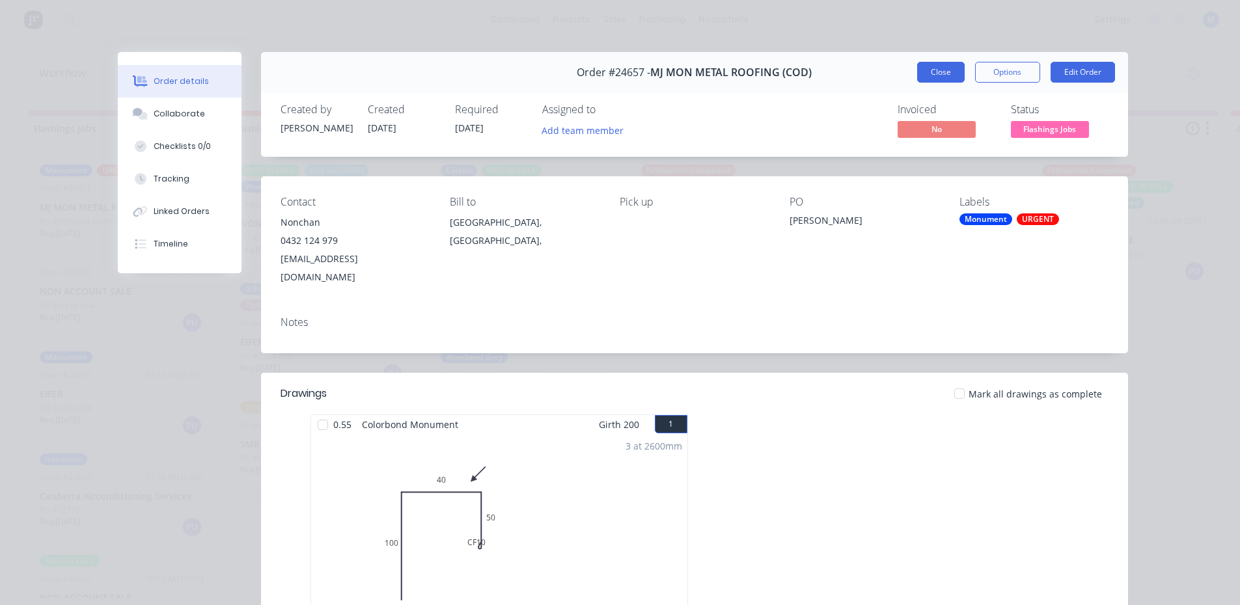
click at [935, 69] on button "Close" at bounding box center [941, 72] width 48 height 21
